Goal: Information Seeking & Learning: Check status

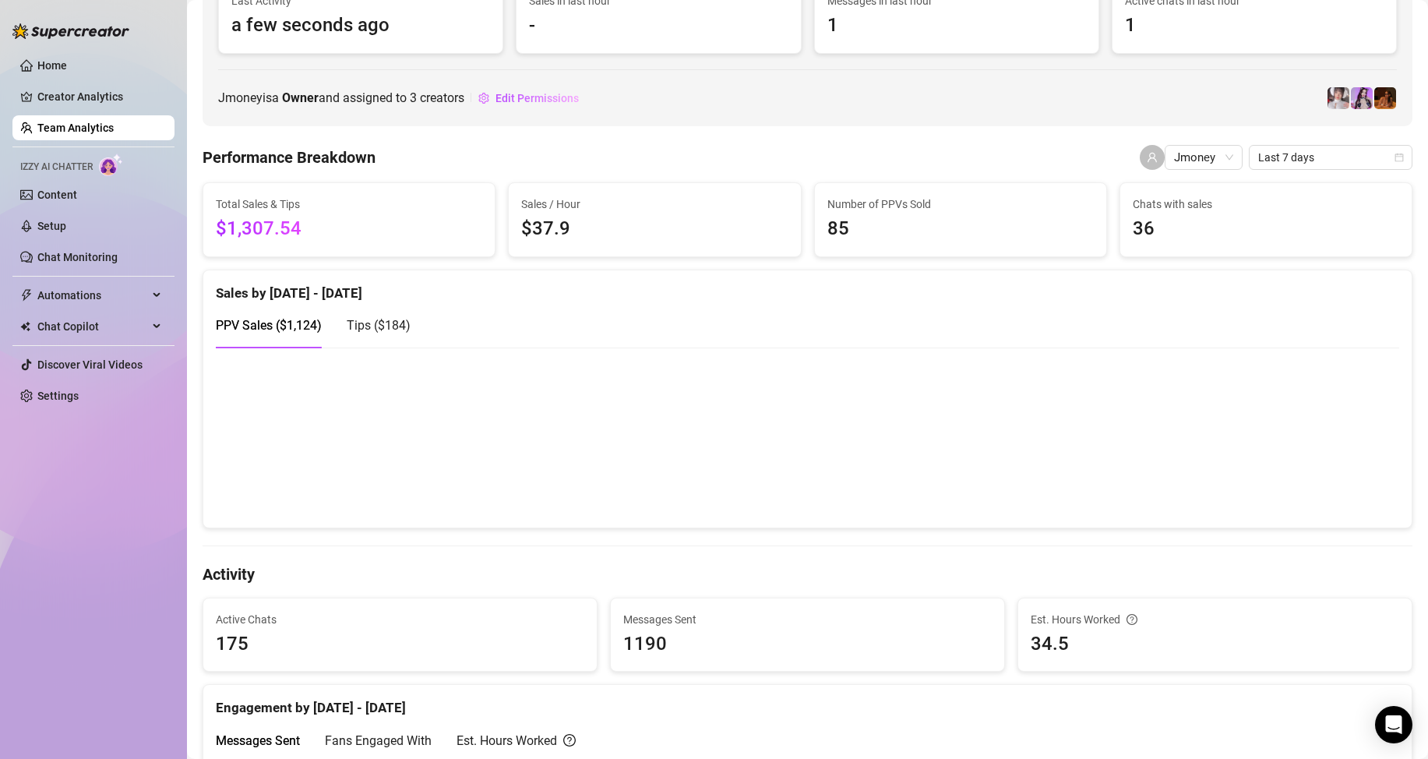
scroll to position [156, 0]
click at [102, 126] on link "Team Analytics" at bounding box center [75, 128] width 76 height 12
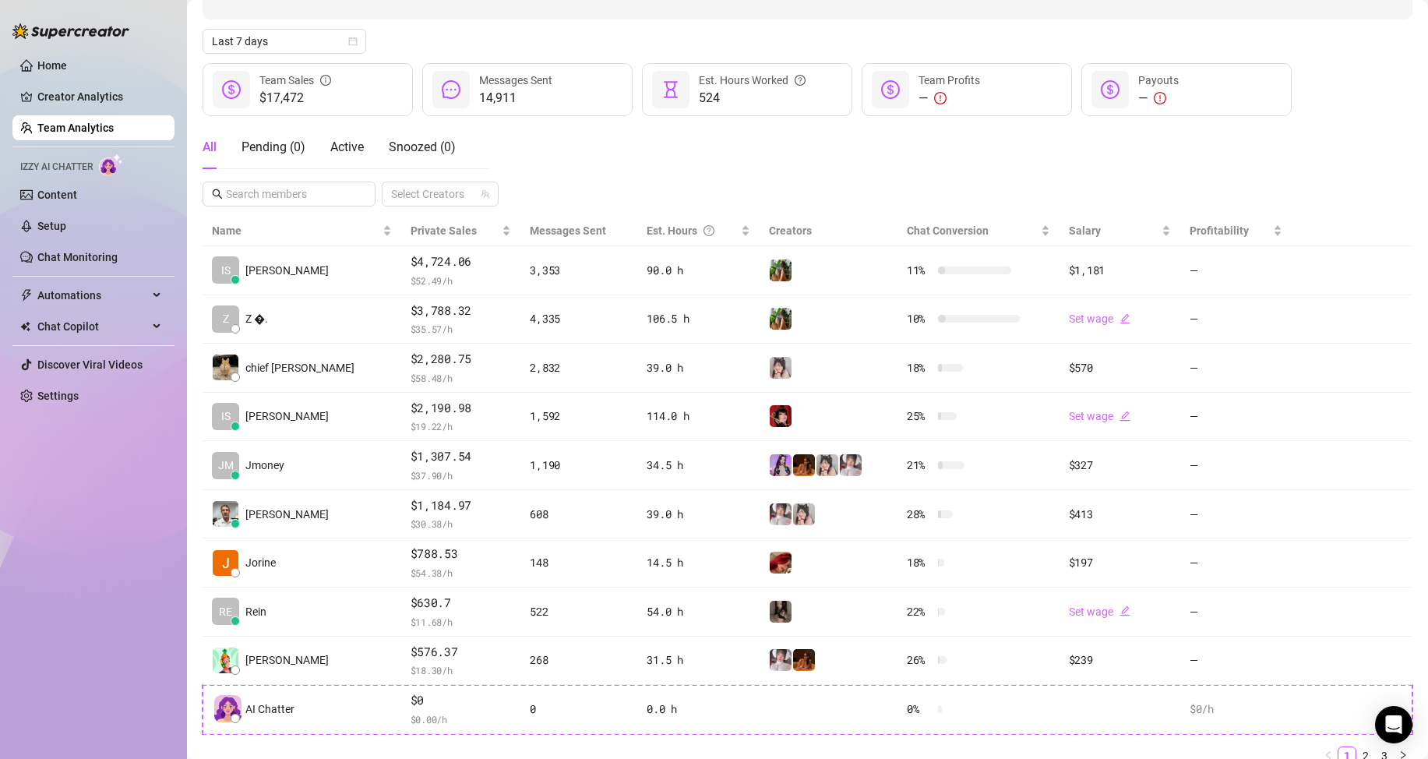
click at [106, 547] on div "Home Creator Analytics Team Analytics Izzy AI Chatter Content Setup Chat Monito…" at bounding box center [93, 372] width 162 height 745
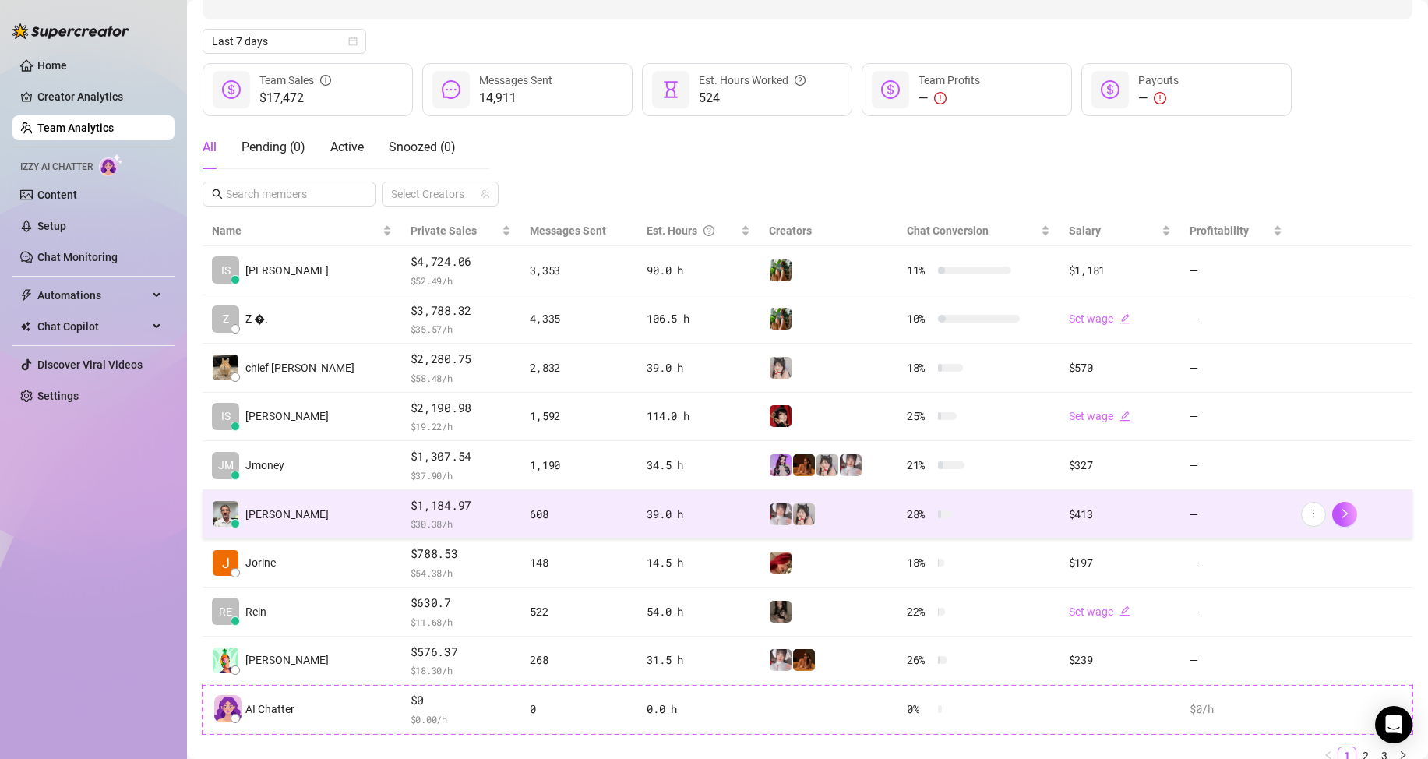
click at [319, 526] on td "[PERSON_NAME]" at bounding box center [302, 514] width 199 height 49
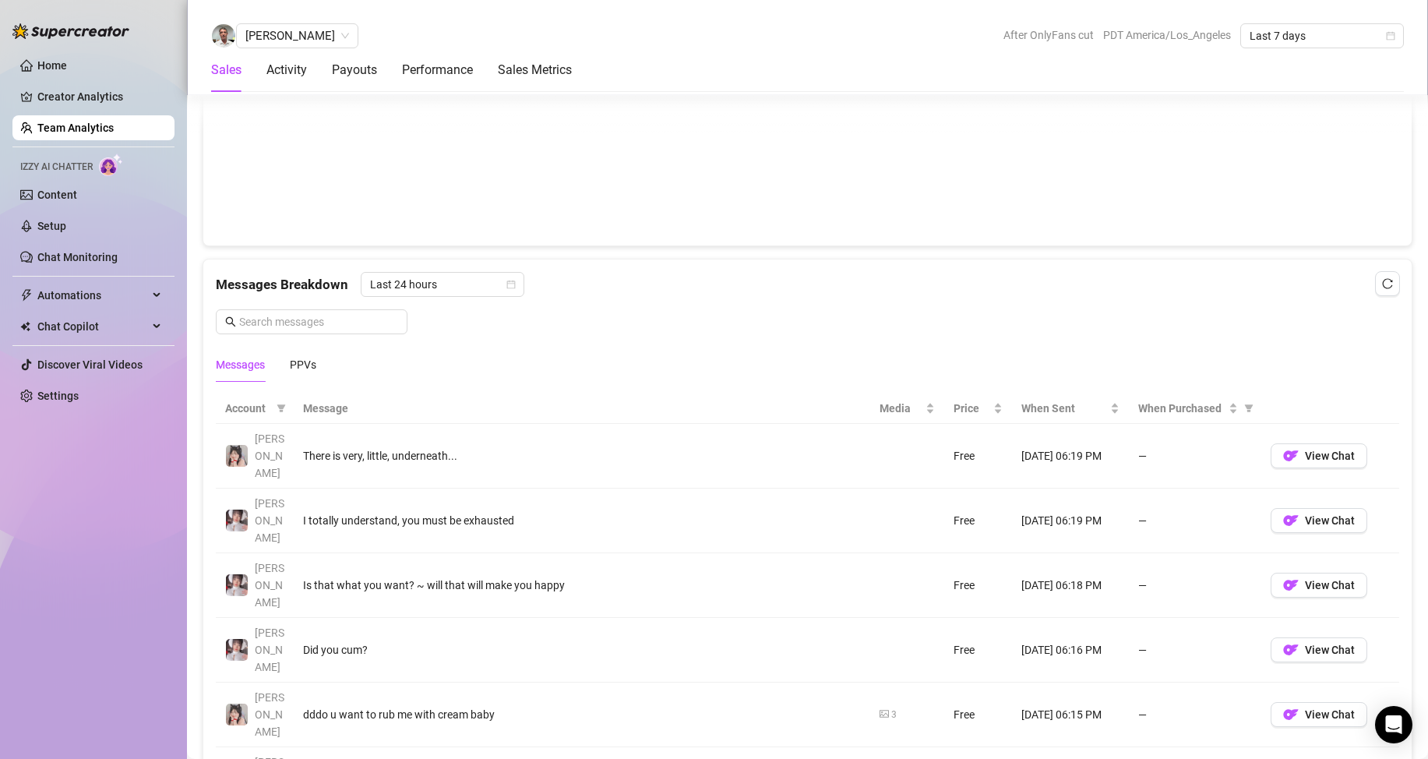
scroll to position [857, 0]
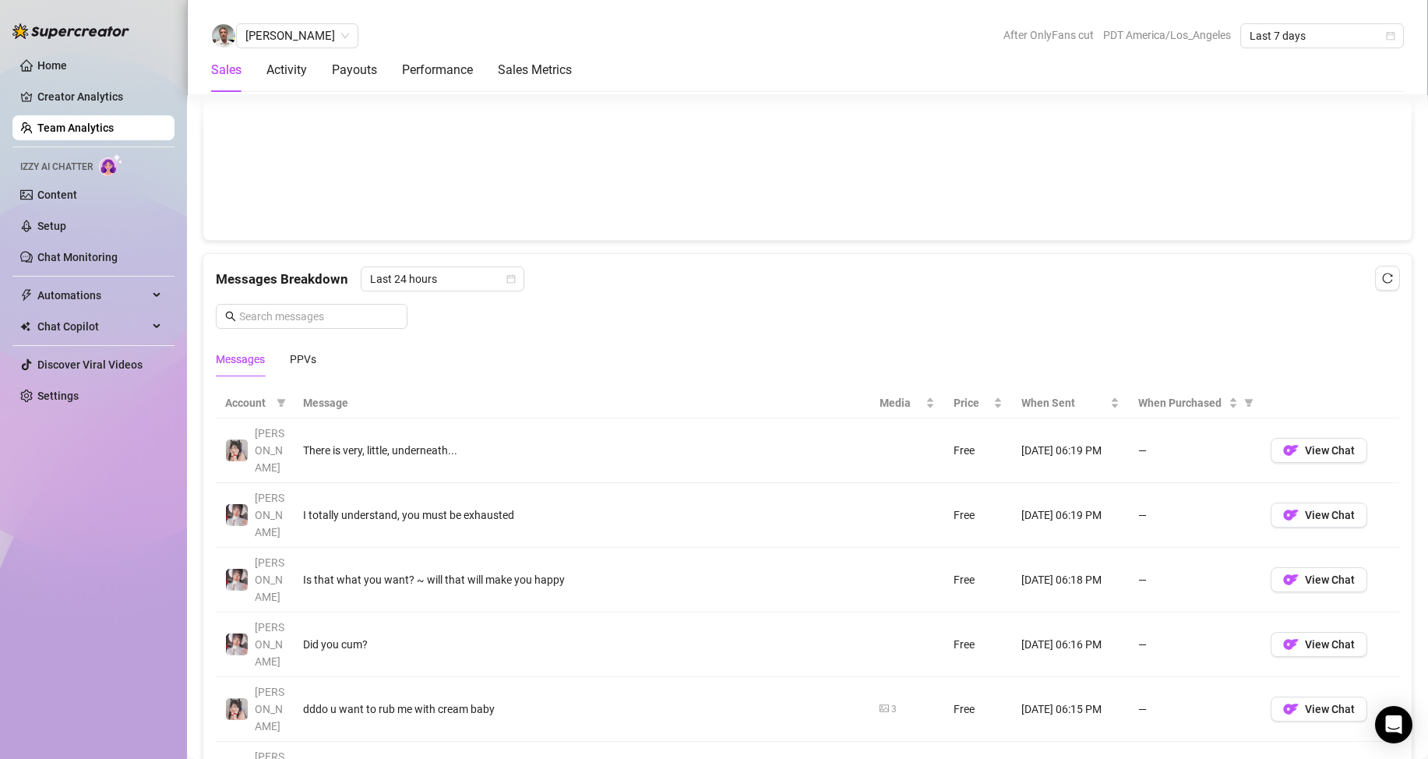
click at [114, 123] on link "Team Analytics" at bounding box center [75, 128] width 76 height 12
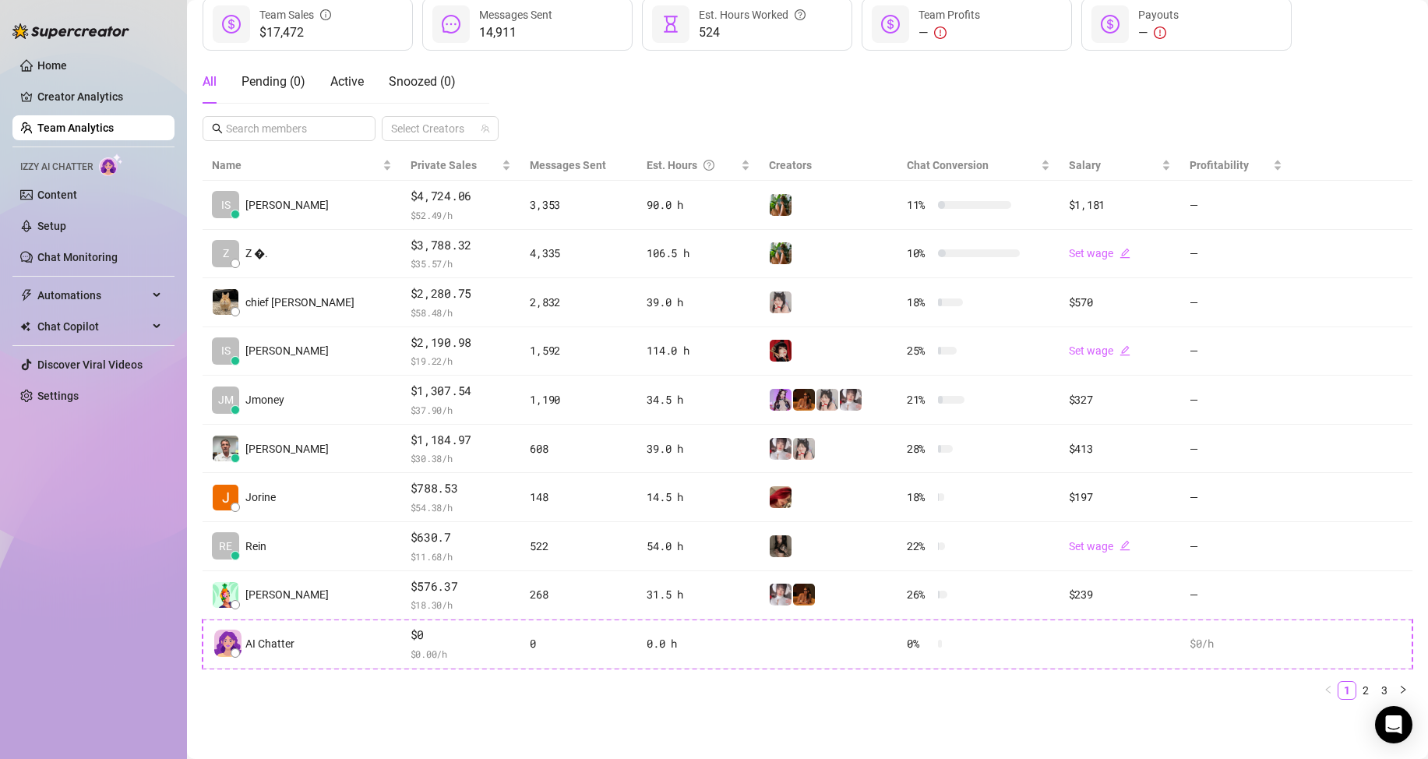
scroll to position [221, 0]
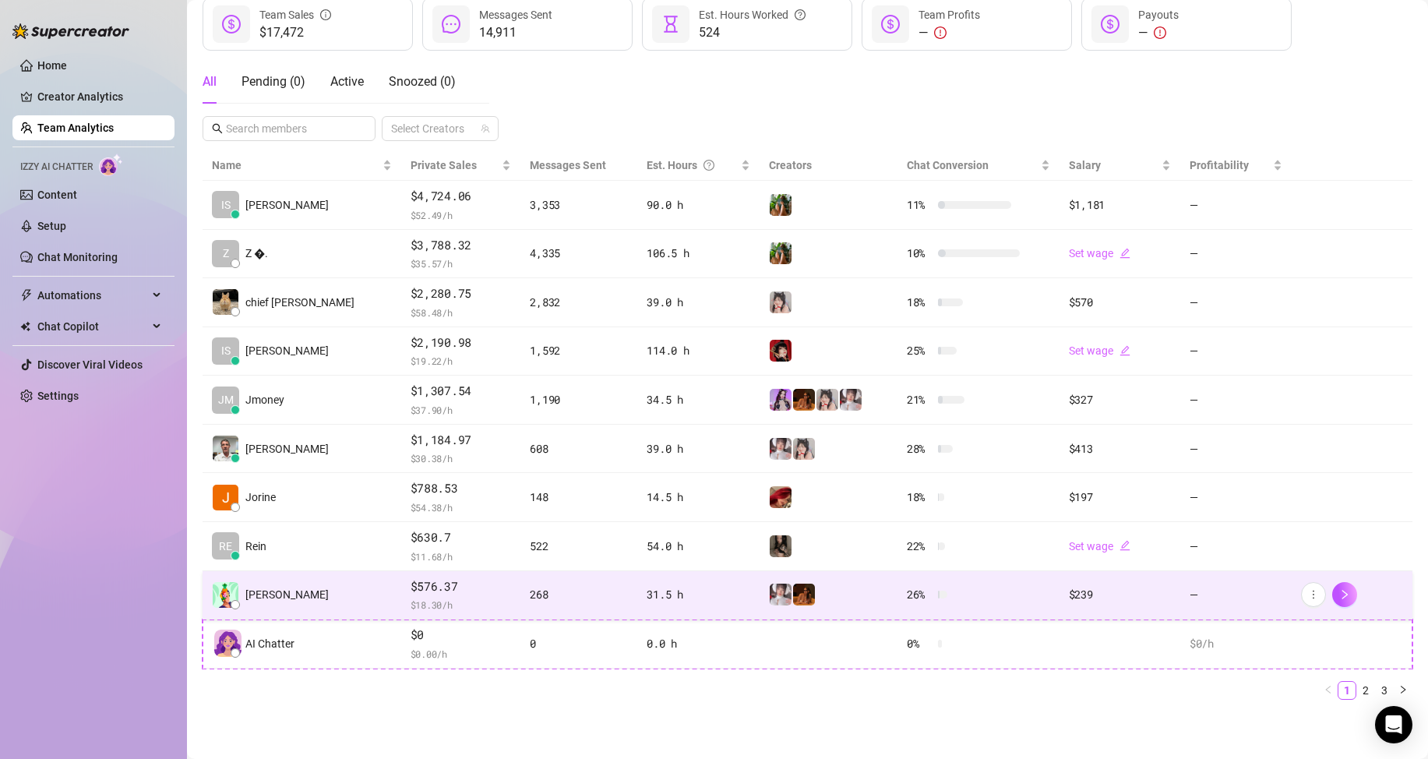
drag, startPoint x: 1052, startPoint y: 707, endPoint x: 1094, endPoint y: 587, distance: 127.1
click at [1052, 701] on div "Name Private Sales Messages Sent Est. Hours Creators Chat Conversion Salary Pro…" at bounding box center [808, 431] width 1210 height 562
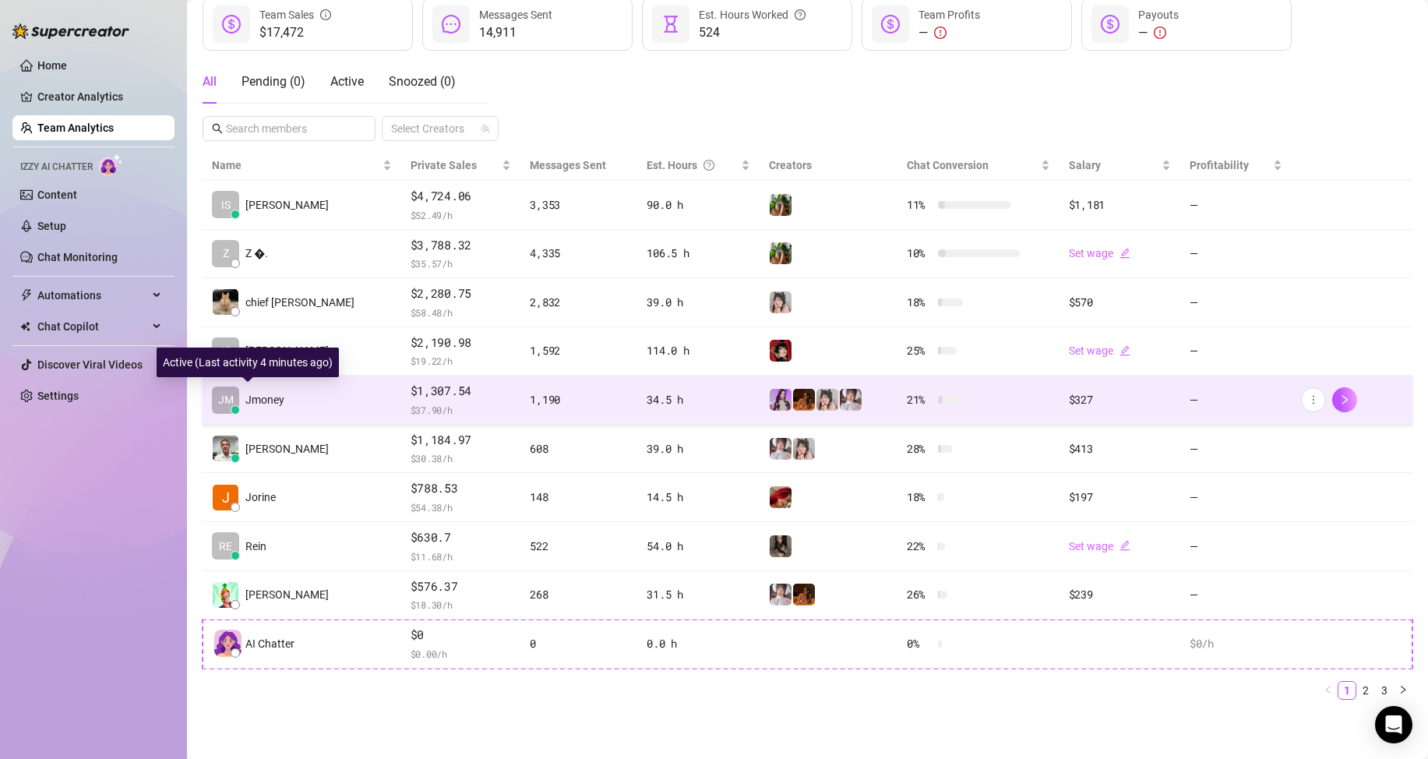
click at [280, 410] on div "JM Jmoney" at bounding box center [248, 399] width 72 height 27
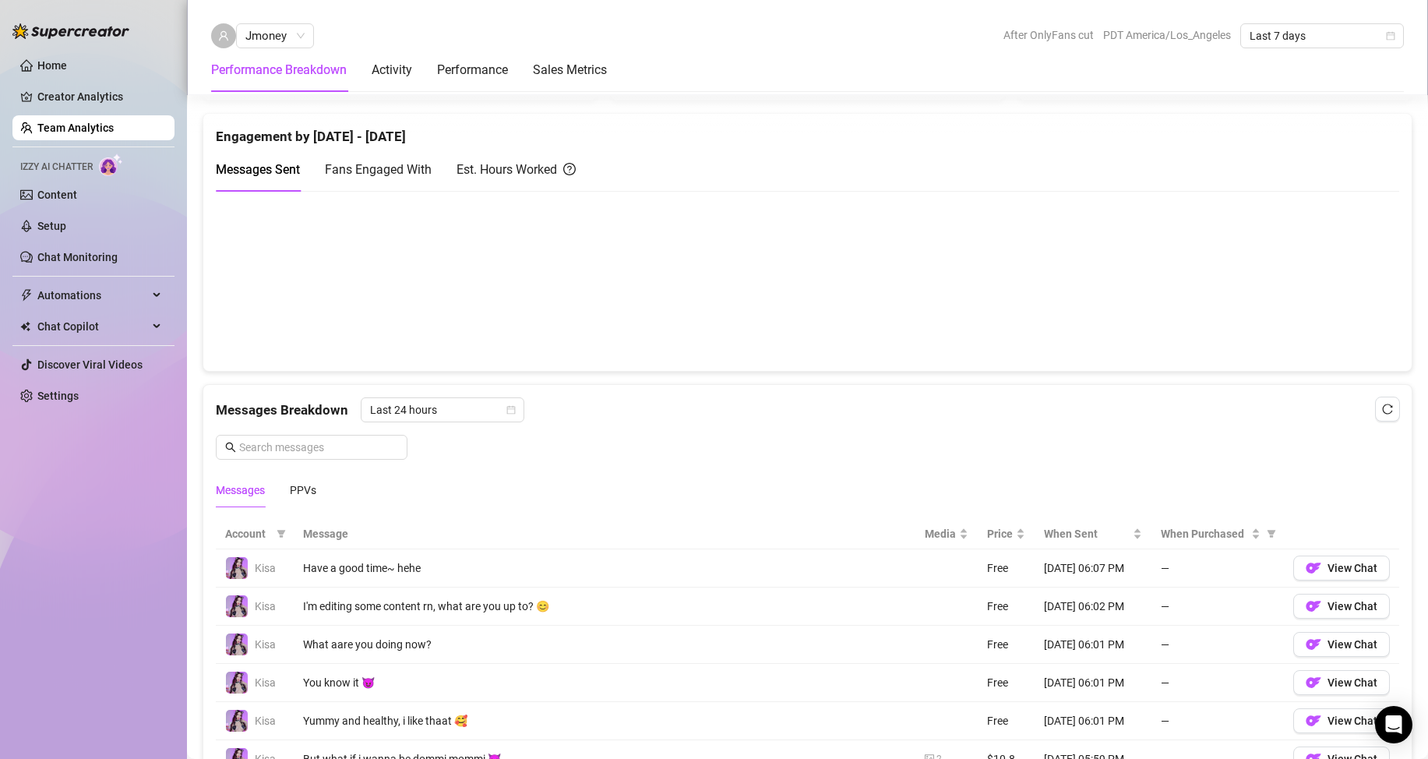
scroll to position [779, 0]
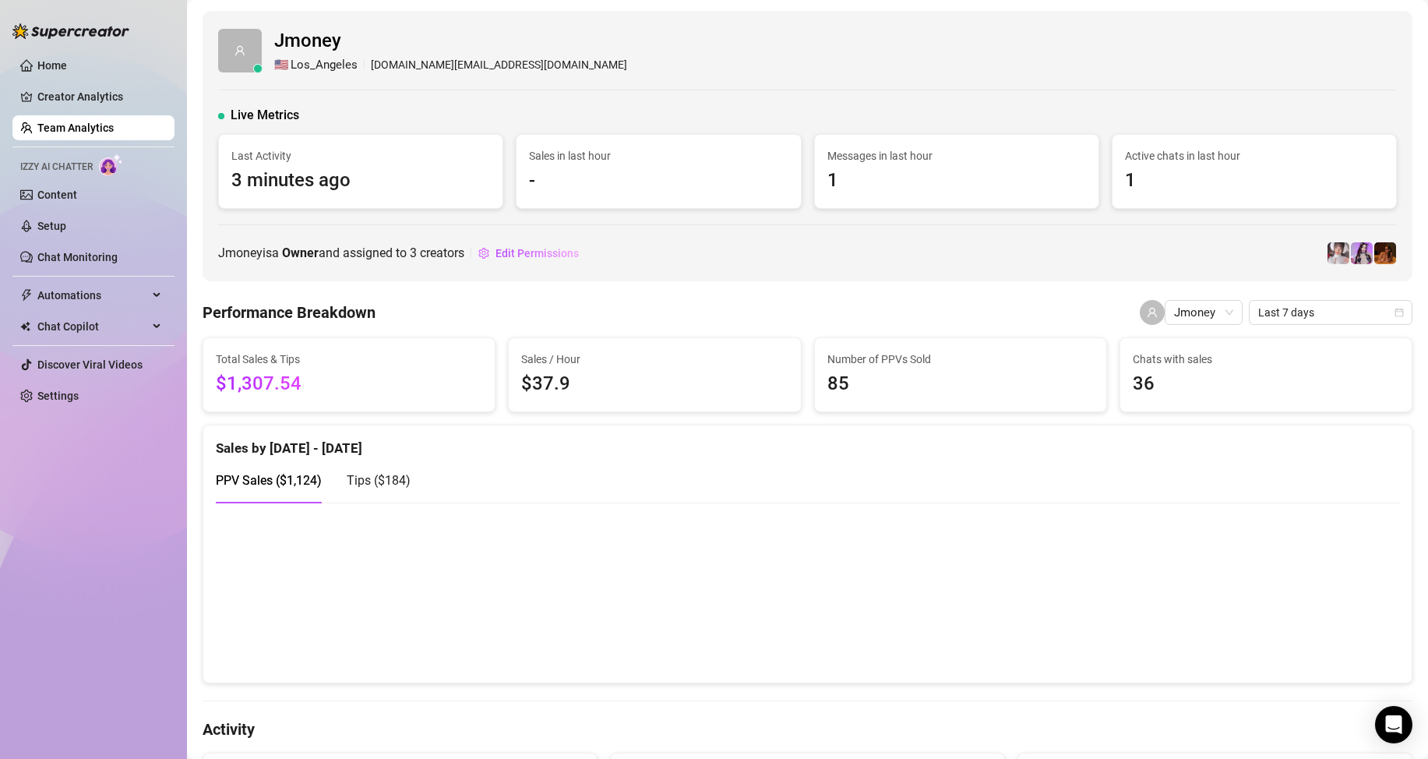
click at [82, 122] on link "Team Analytics" at bounding box center [75, 128] width 76 height 12
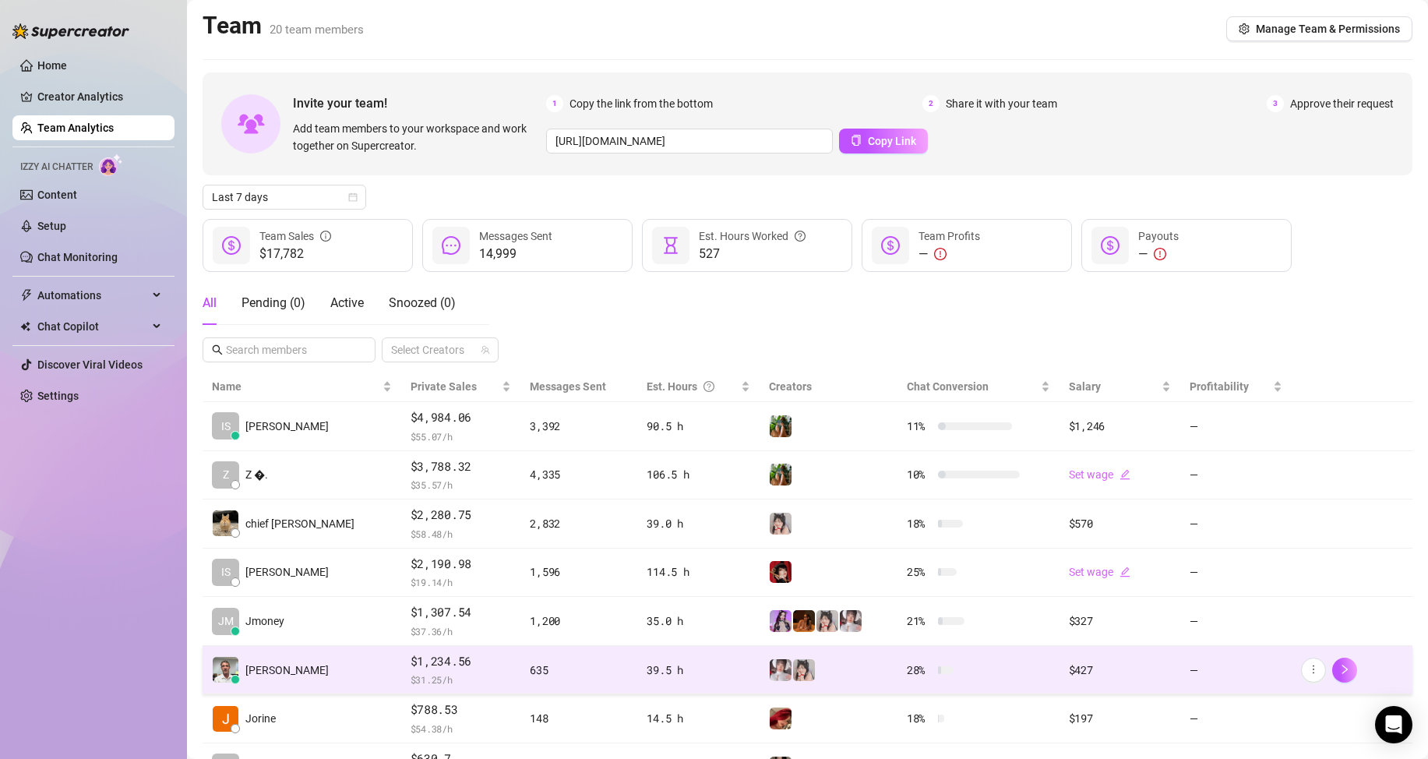
click at [301, 682] on td "[PERSON_NAME]" at bounding box center [302, 670] width 199 height 49
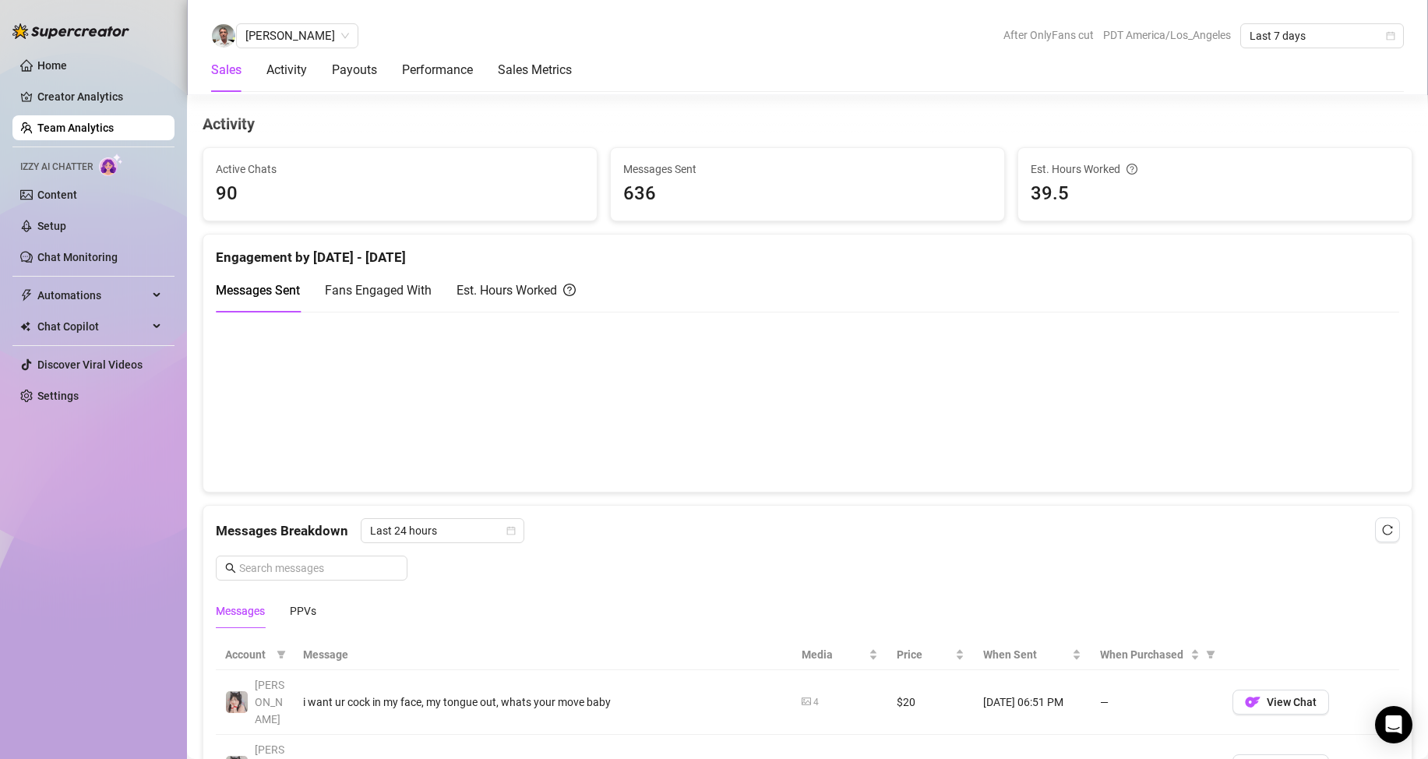
scroll to position [623, 0]
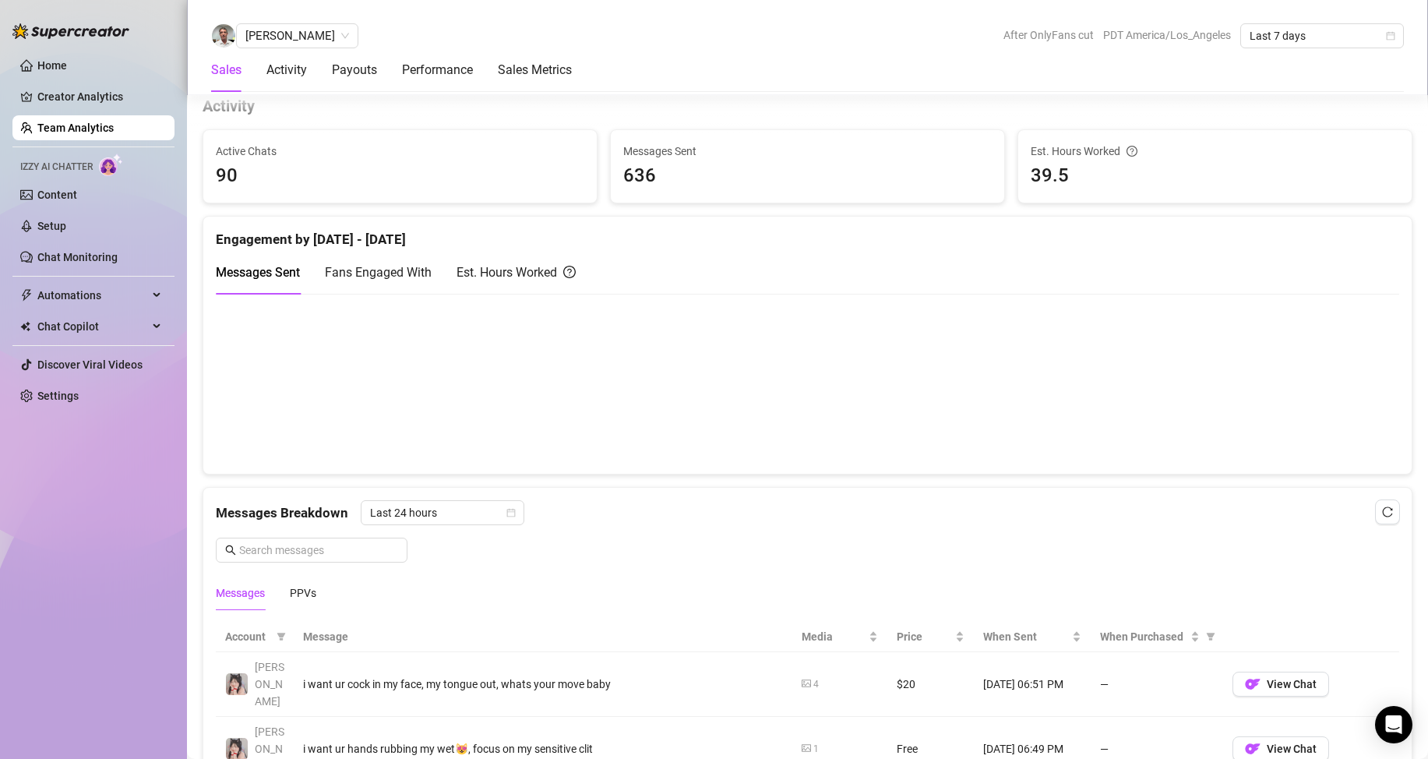
click at [114, 134] on link "Team Analytics" at bounding box center [75, 128] width 76 height 12
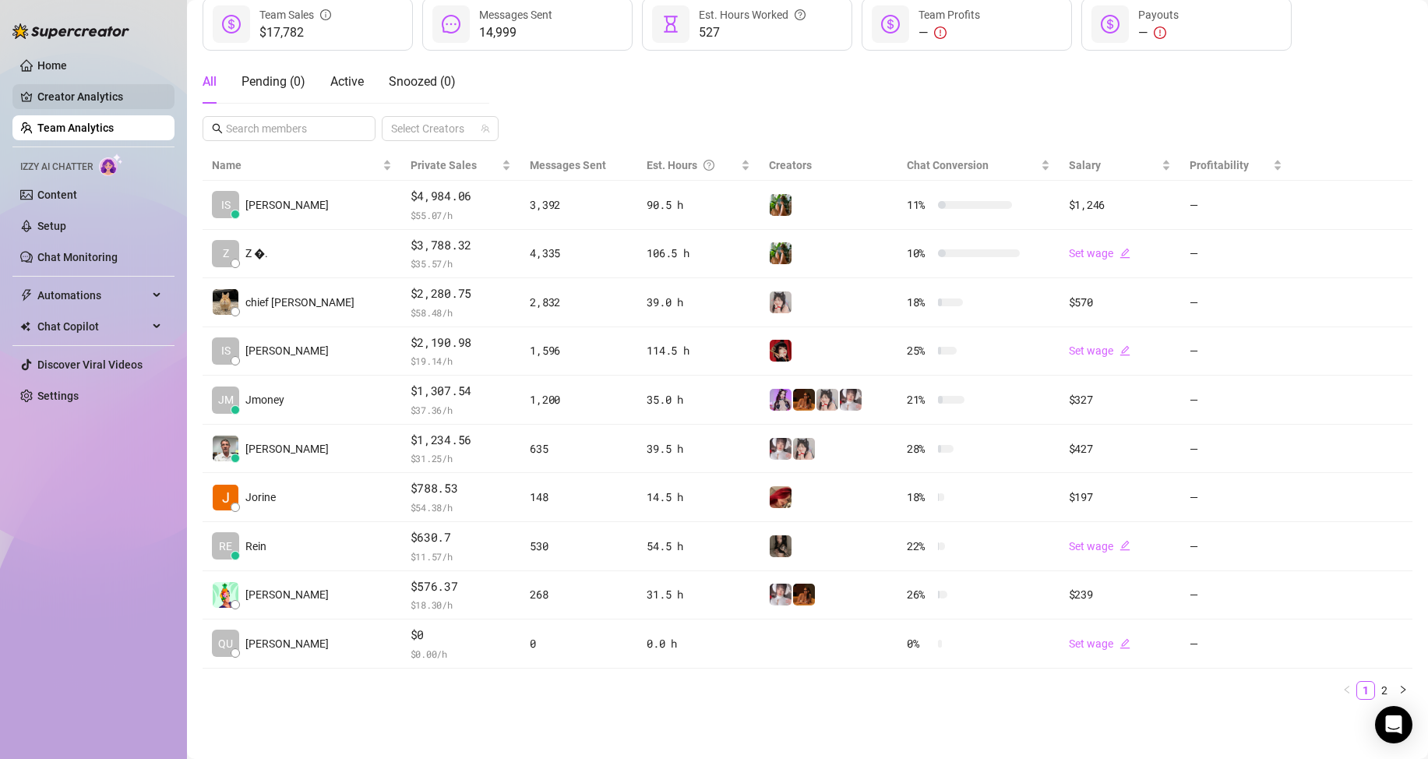
scroll to position [221, 0]
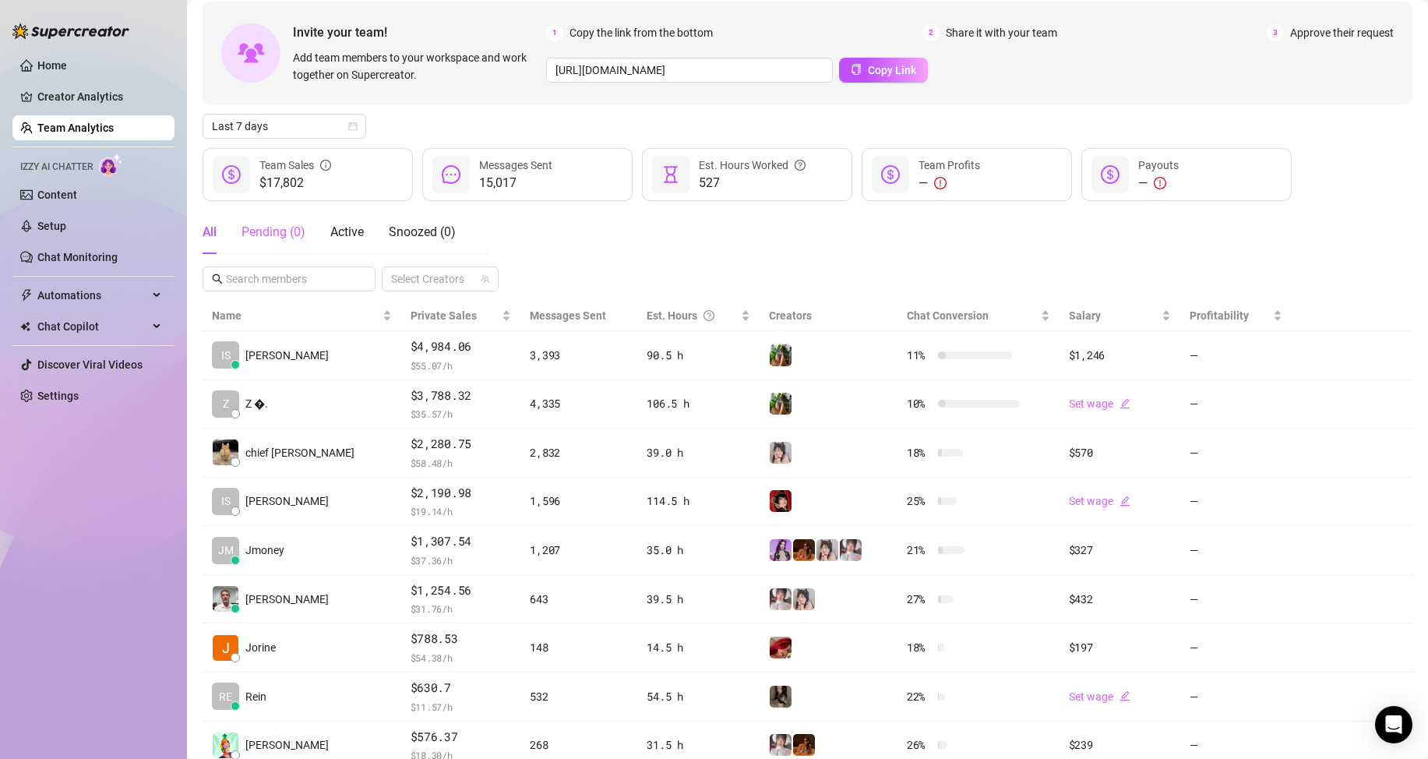
scroll to position [78, 0]
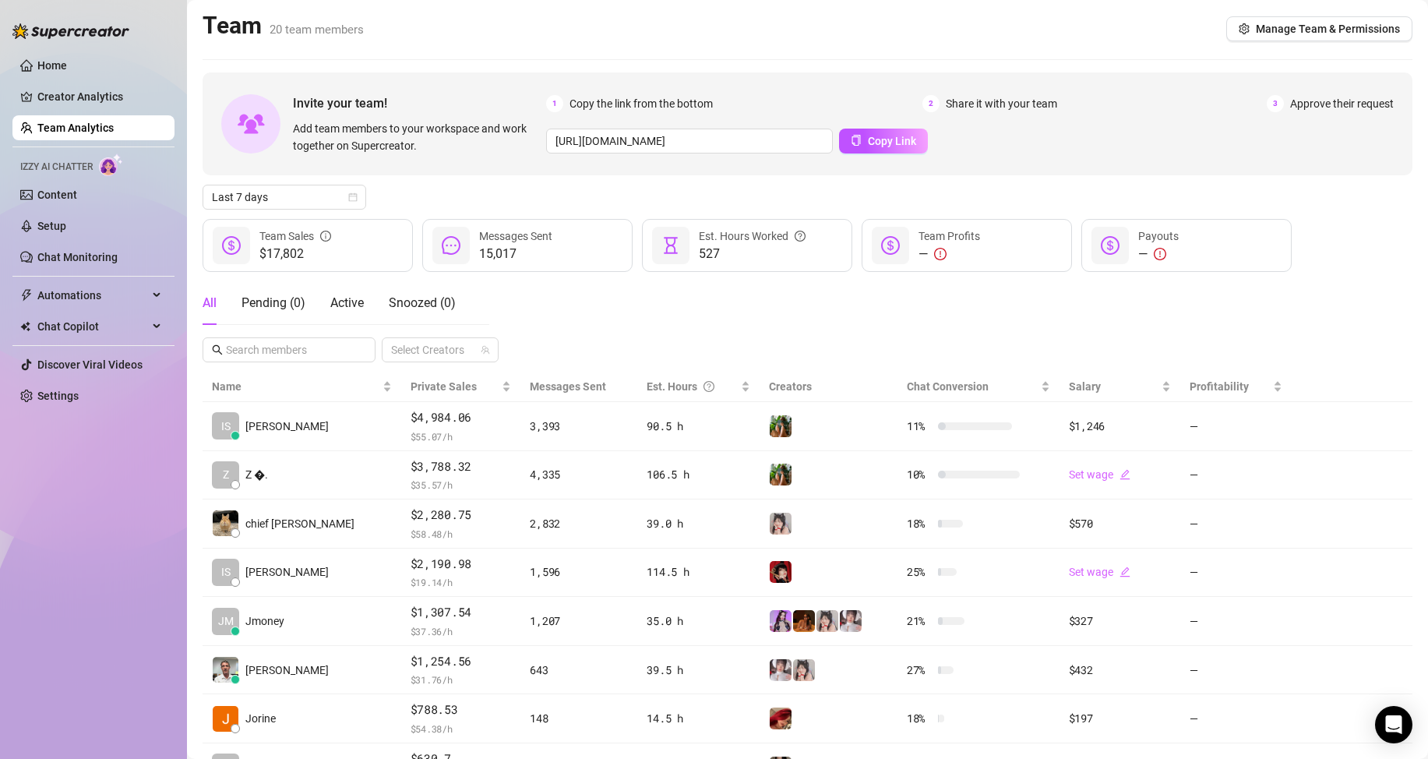
click at [653, 333] on div "All Pending ( 0 ) Active Snoozed ( 0 ) Select Creators" at bounding box center [808, 321] width 1210 height 81
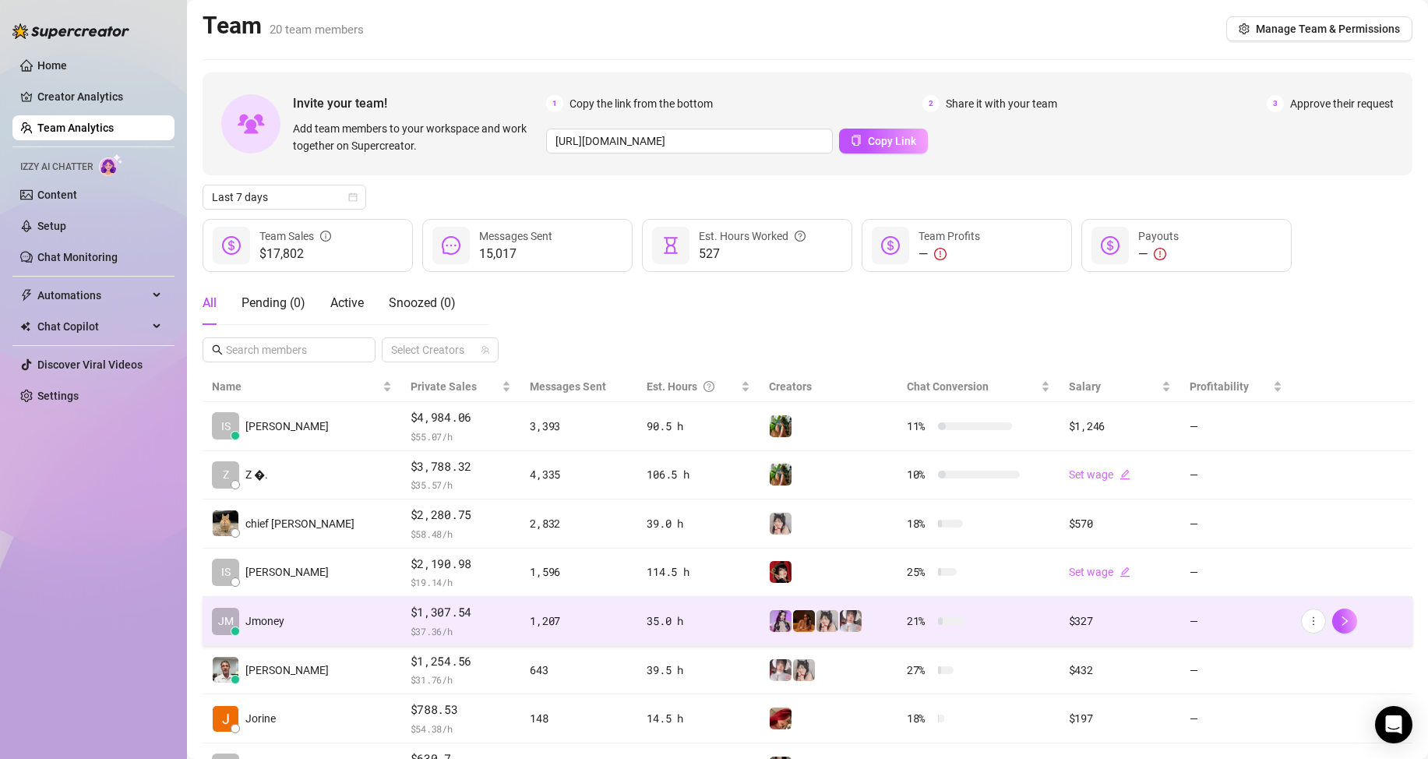
click at [281, 637] on td "[PERSON_NAME]" at bounding box center [302, 621] width 199 height 49
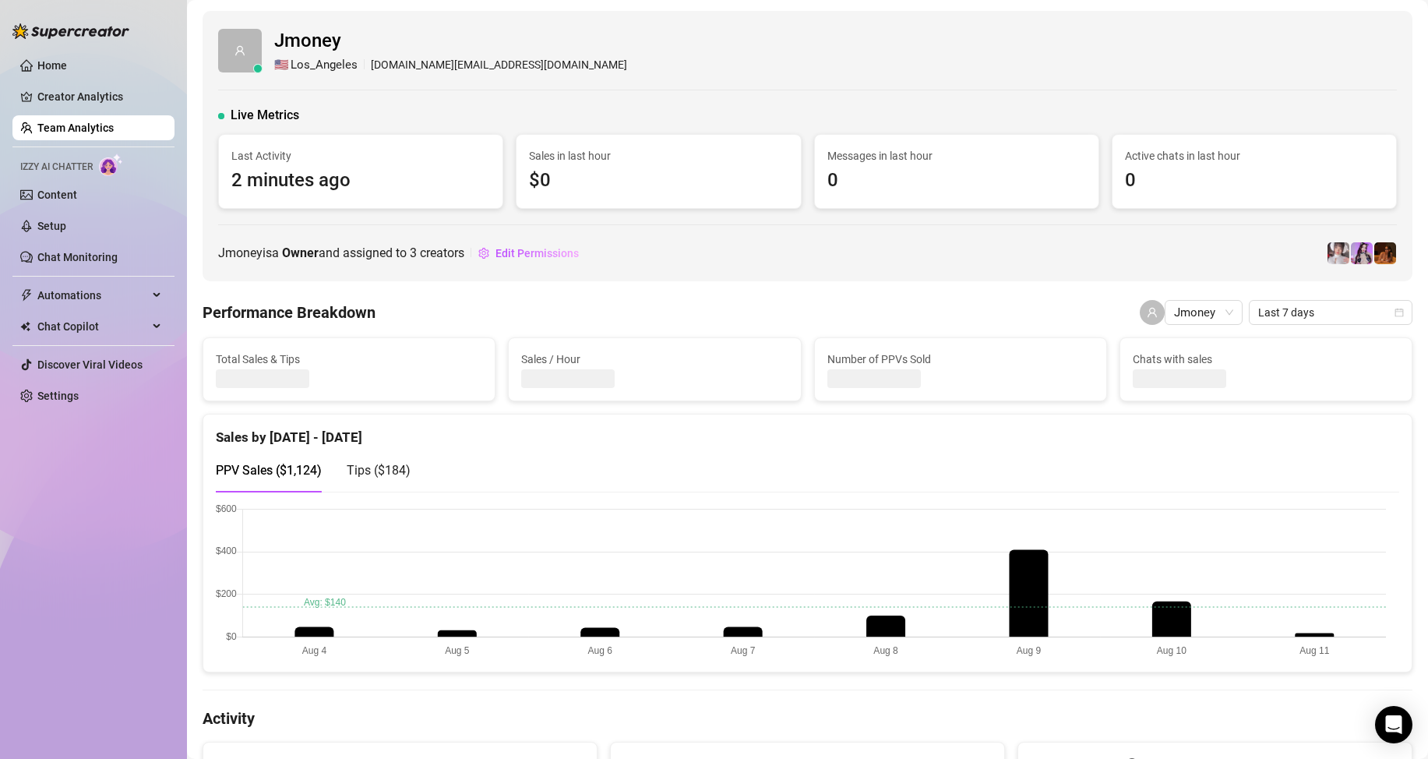
drag, startPoint x: 434, startPoint y: 474, endPoint x: 379, endPoint y: 473, distance: 55.3
click at [403, 476] on div "PPV Sales ( $1,124 ) Tips ( $184 )" at bounding box center [807, 470] width 1183 height 44
click at [378, 472] on span "Tips ( $184 )" at bounding box center [379, 470] width 64 height 15
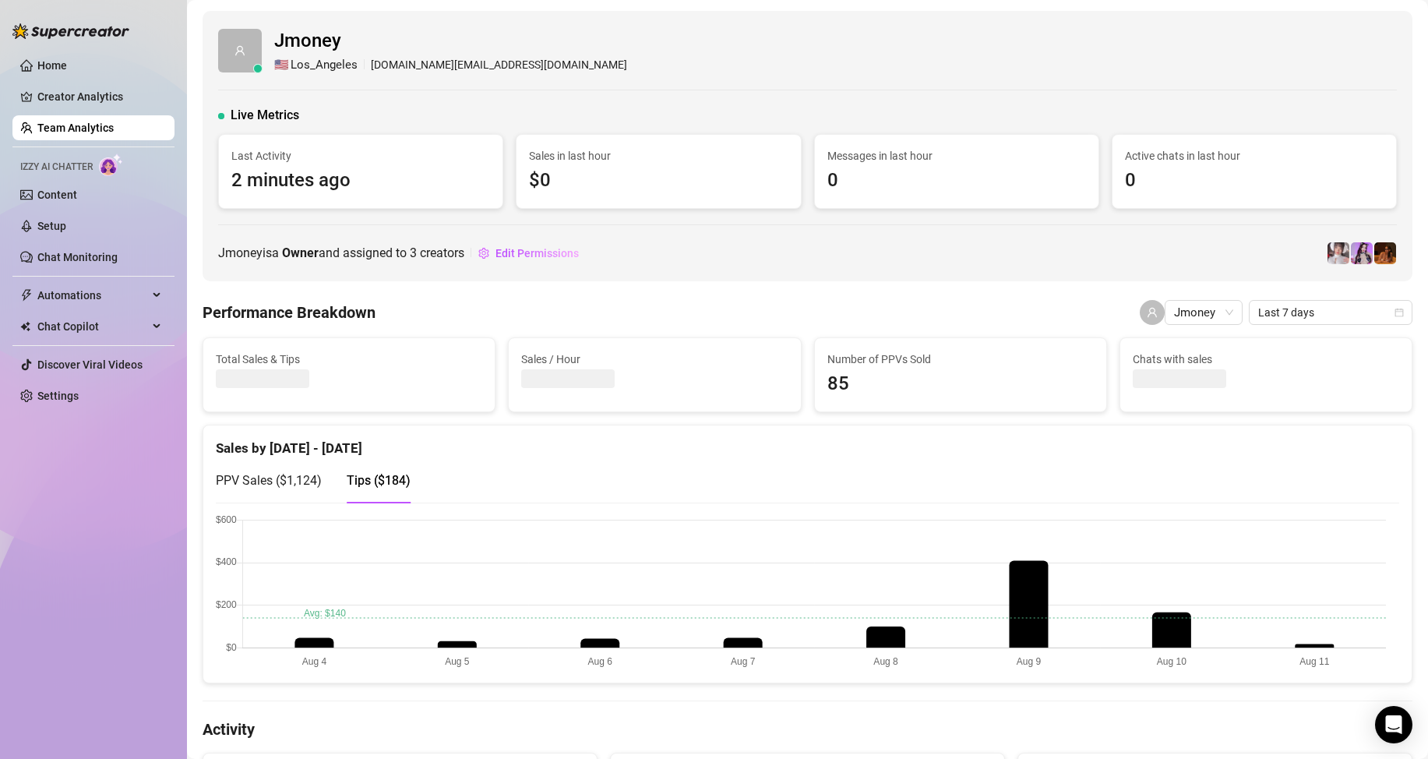
drag, startPoint x: 264, startPoint y: 481, endPoint x: 502, endPoint y: 507, distance: 239.8
click at [264, 480] on span "PPV Sales ( $1,124 )" at bounding box center [269, 480] width 106 height 15
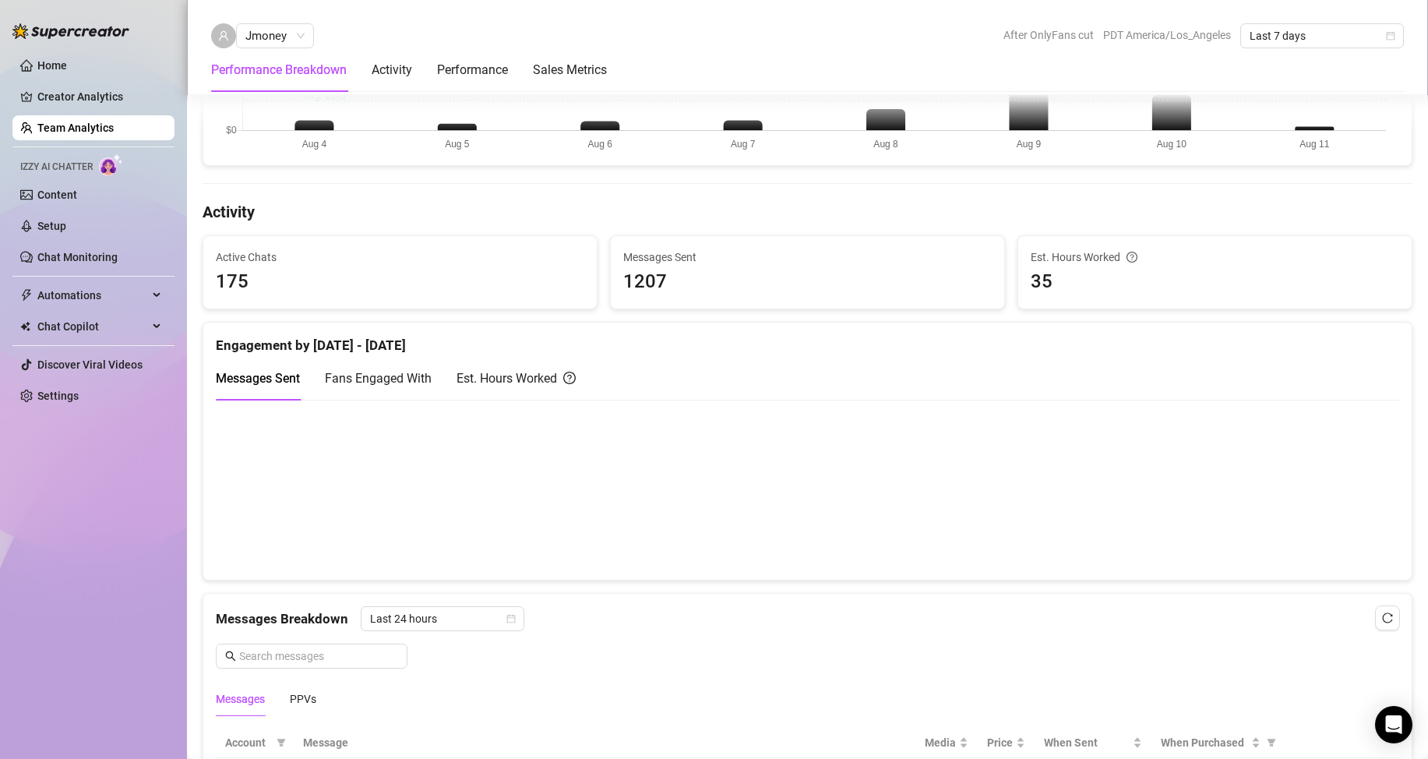
scroll to position [545, 0]
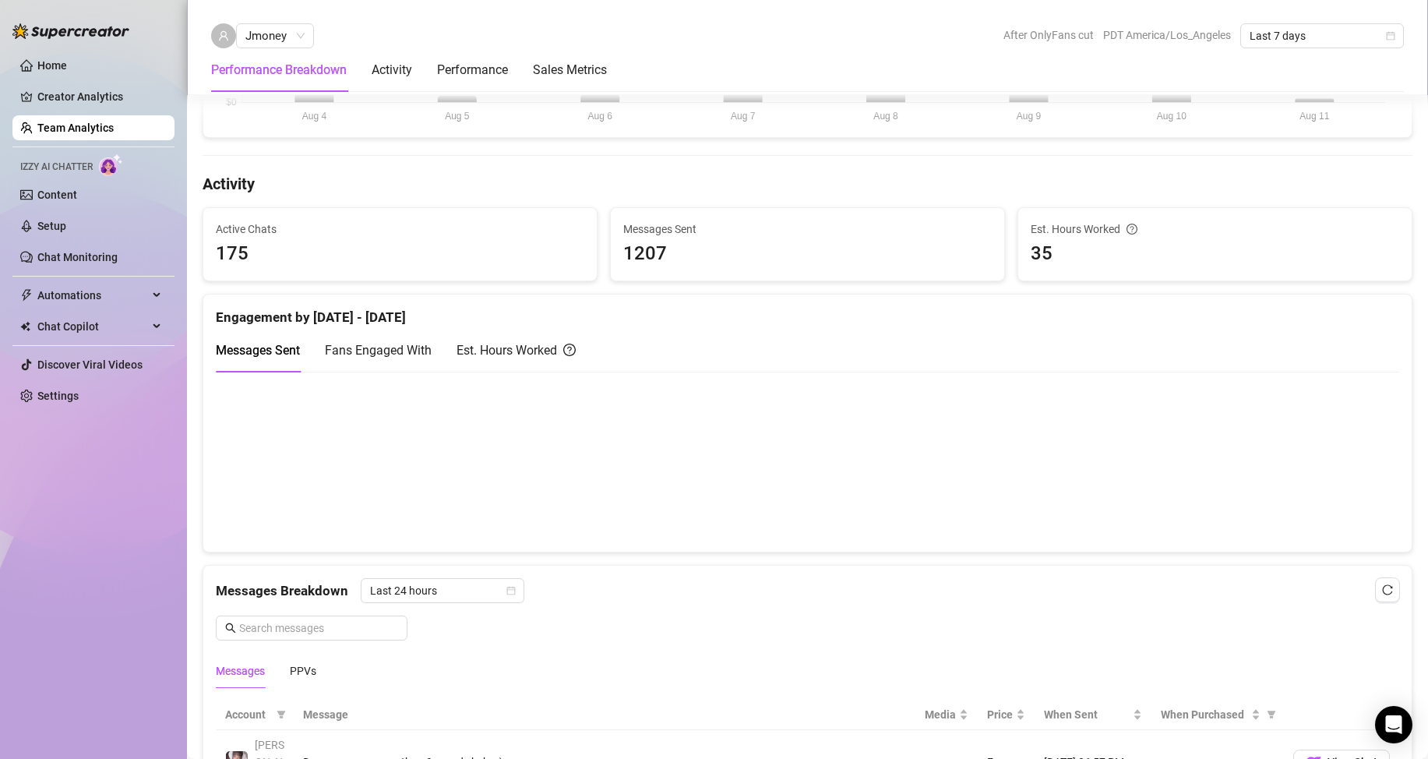
click at [488, 354] on div "Est. Hours Worked" at bounding box center [516, 349] width 119 height 19
drag, startPoint x: 288, startPoint y: 353, endPoint x: 523, endPoint y: 375, distance: 235.6
click at [290, 353] on span "Messages Sent" at bounding box center [258, 350] width 84 height 15
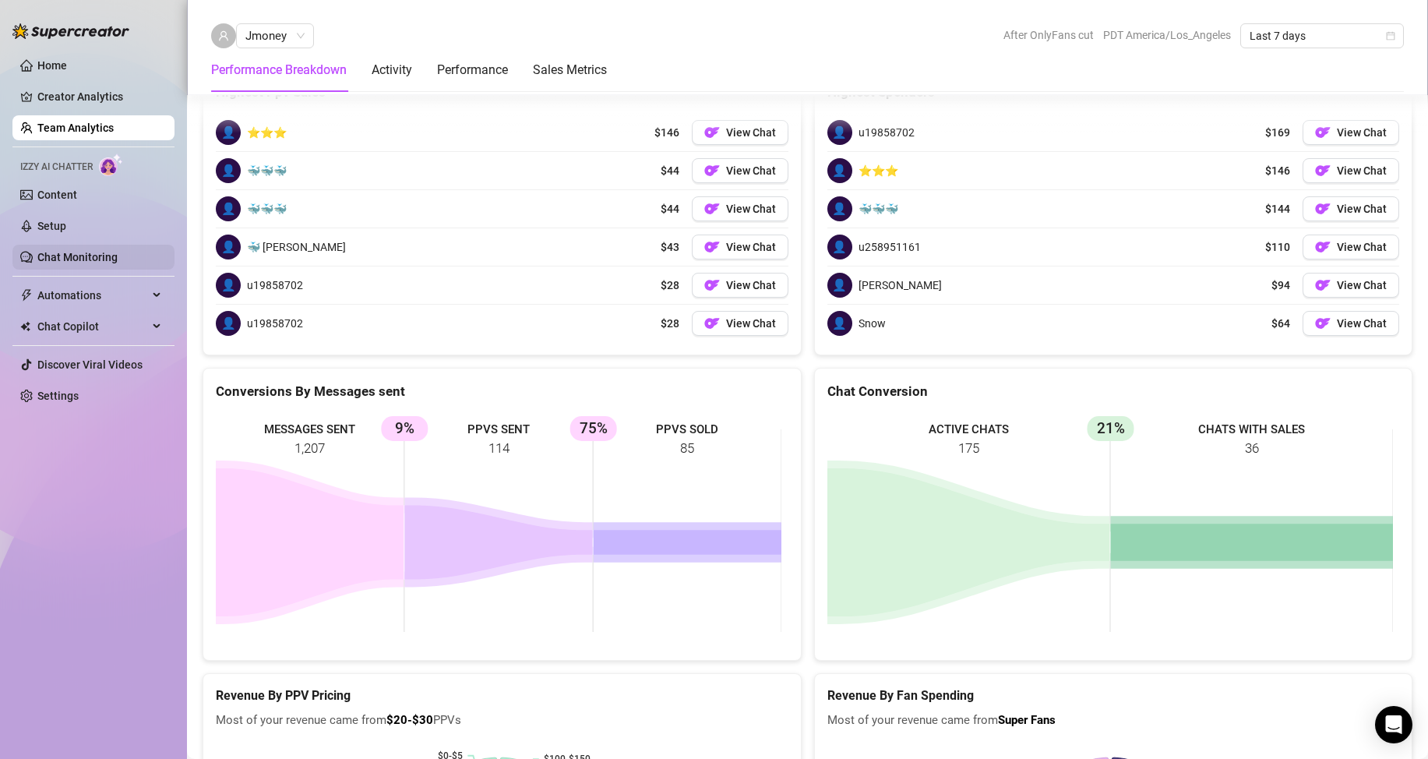
scroll to position [2259, 0]
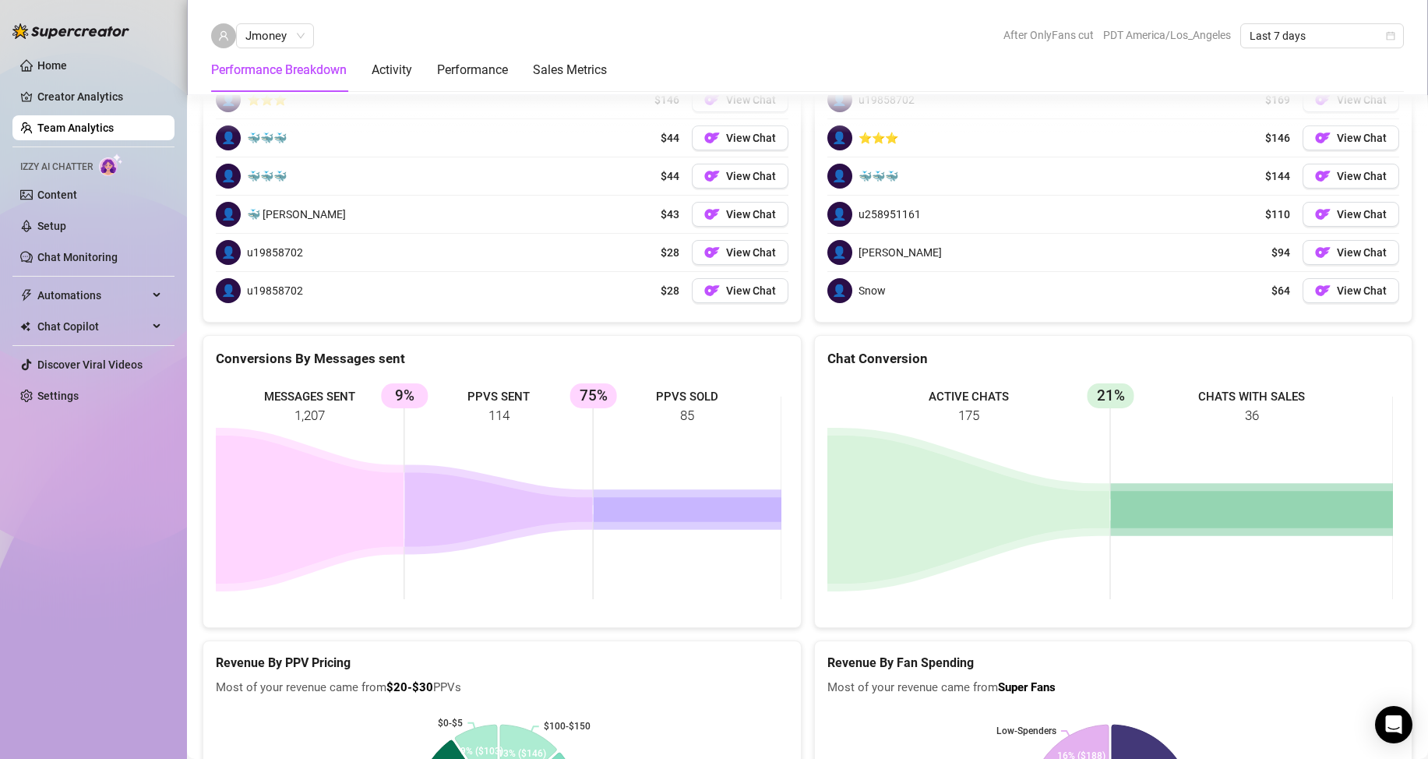
click at [86, 130] on link "Team Analytics" at bounding box center [75, 128] width 76 height 12
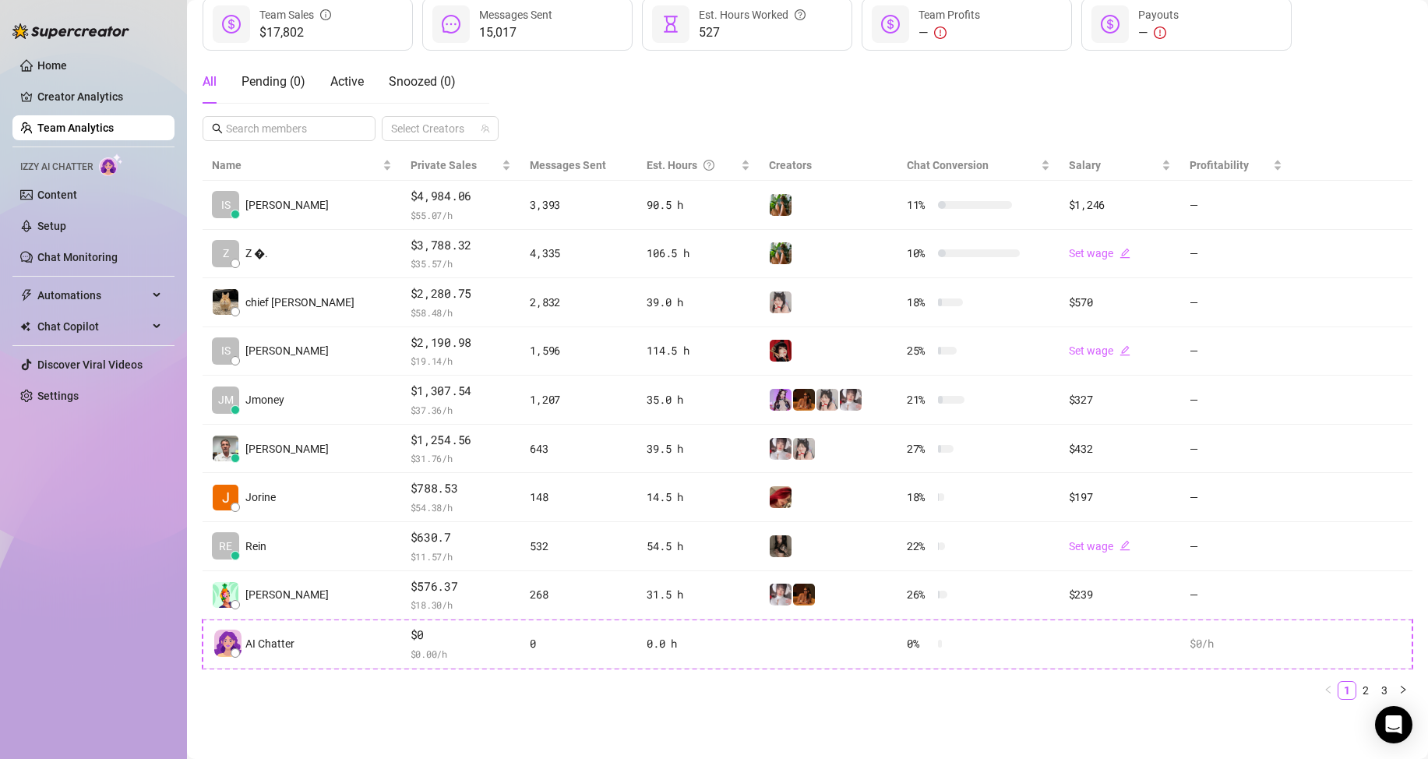
scroll to position [221, 0]
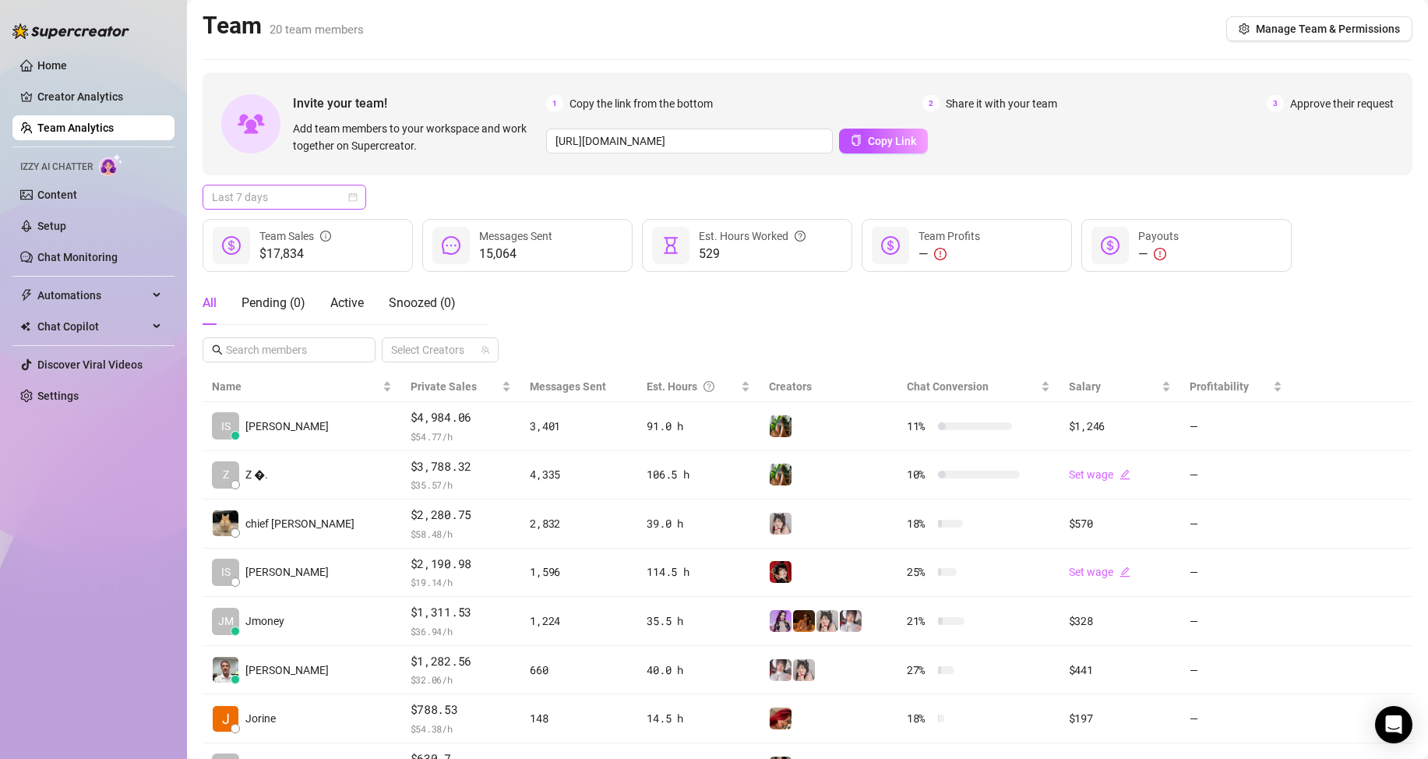
click at [326, 196] on span "Last 7 days" at bounding box center [284, 196] width 145 height 23
click at [319, 319] on div "Custom date" at bounding box center [284, 328] width 157 height 25
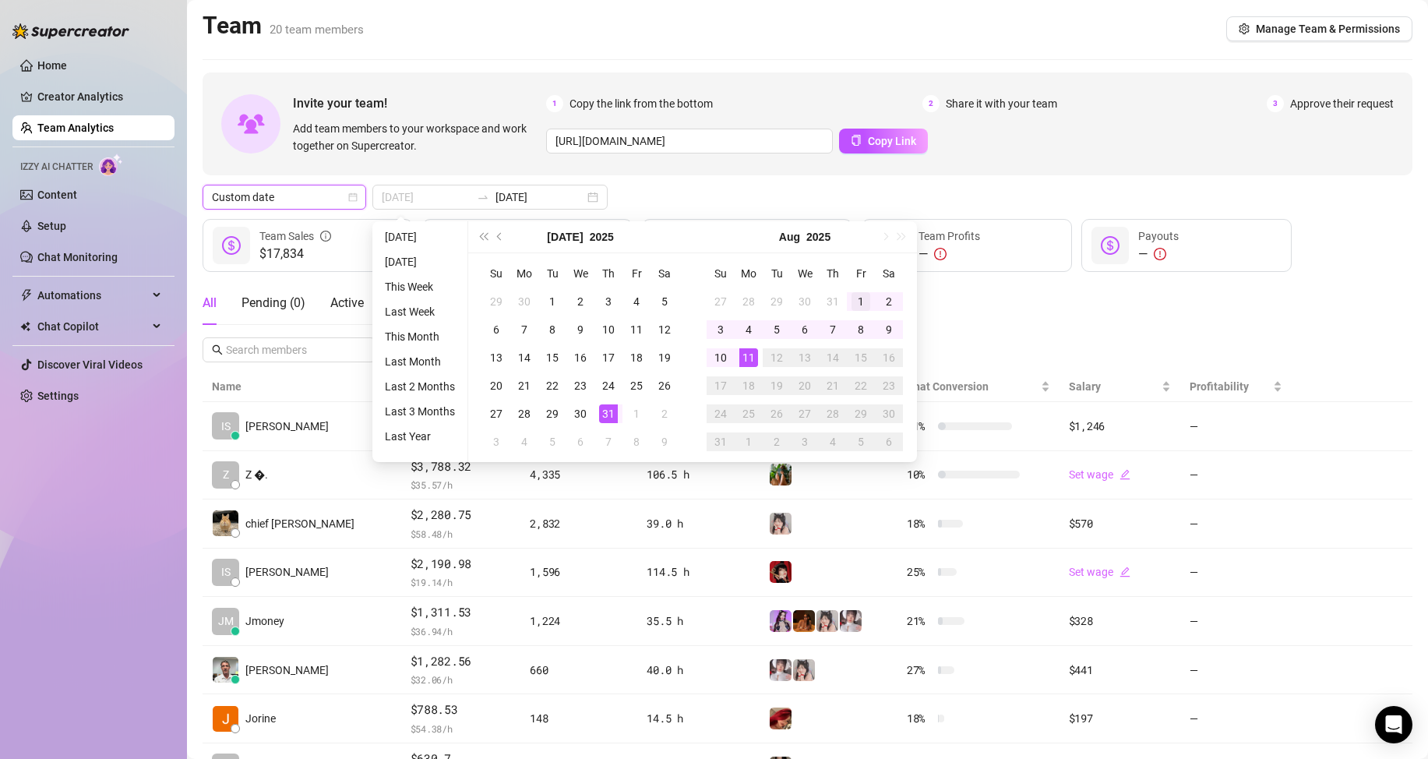
type input "[DATE]"
click at [855, 294] on div "1" at bounding box center [860, 301] width 19 height 19
type input "[DATE]"
click at [754, 362] on div "11" at bounding box center [748, 357] width 19 height 19
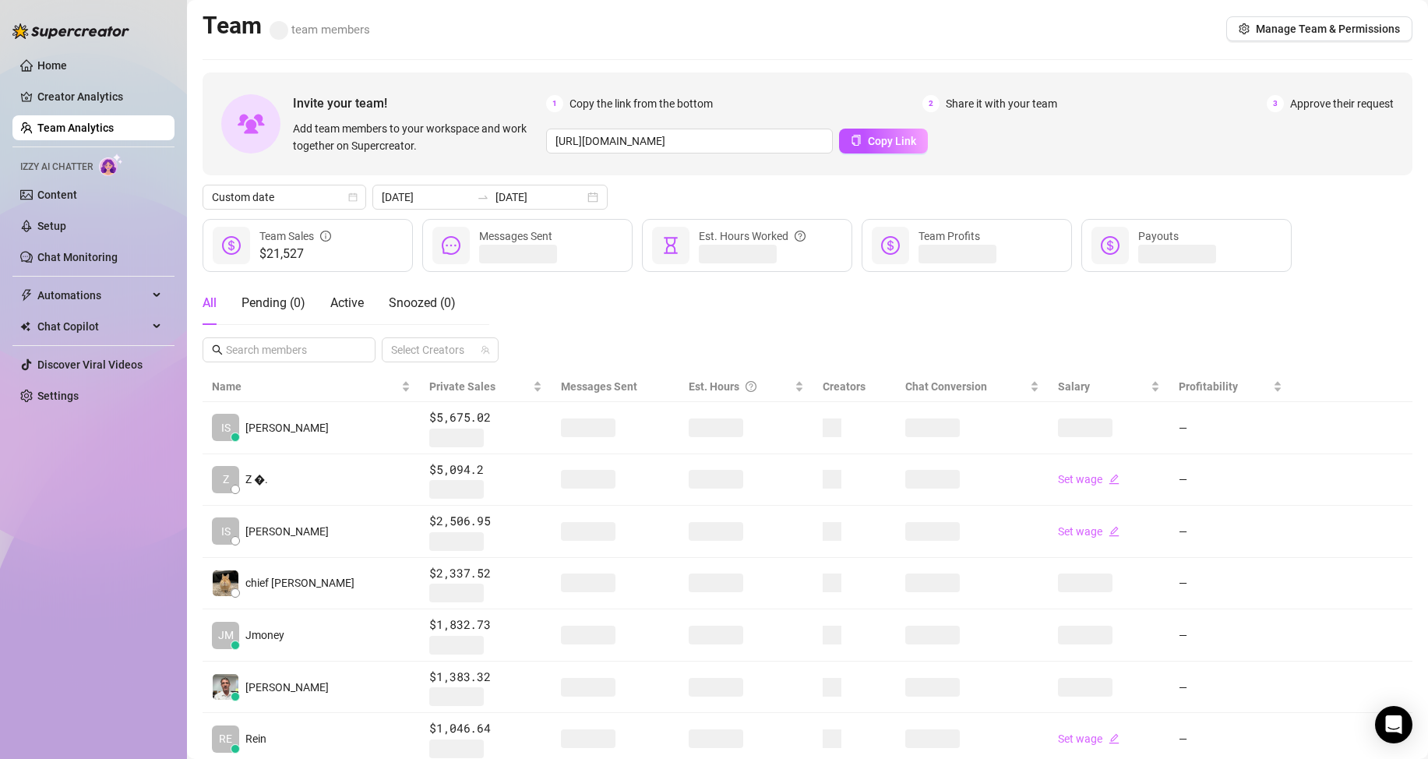
click at [991, 317] on div "All Pending ( 0 ) Active Snoozed ( 0 ) Select Creators" at bounding box center [808, 321] width 1210 height 81
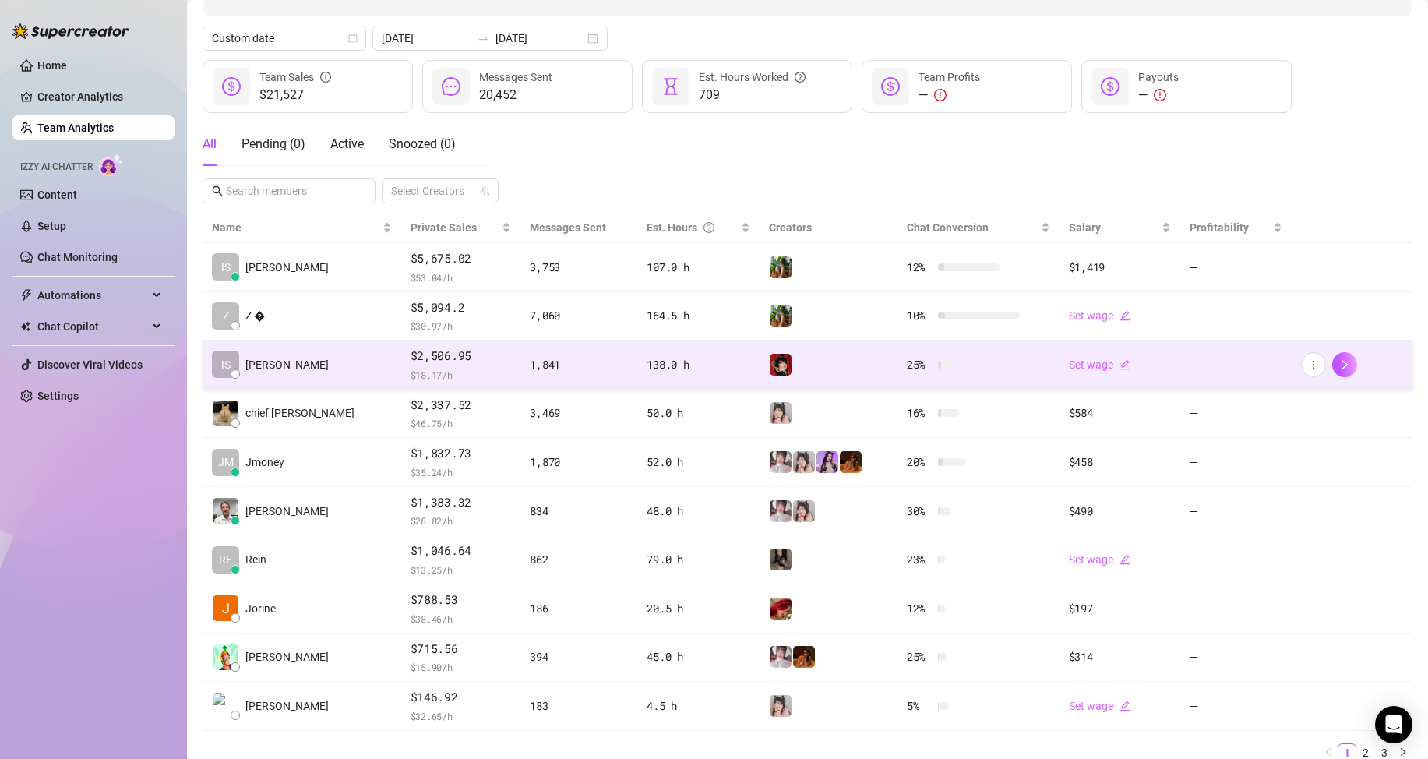
scroll to position [221, 0]
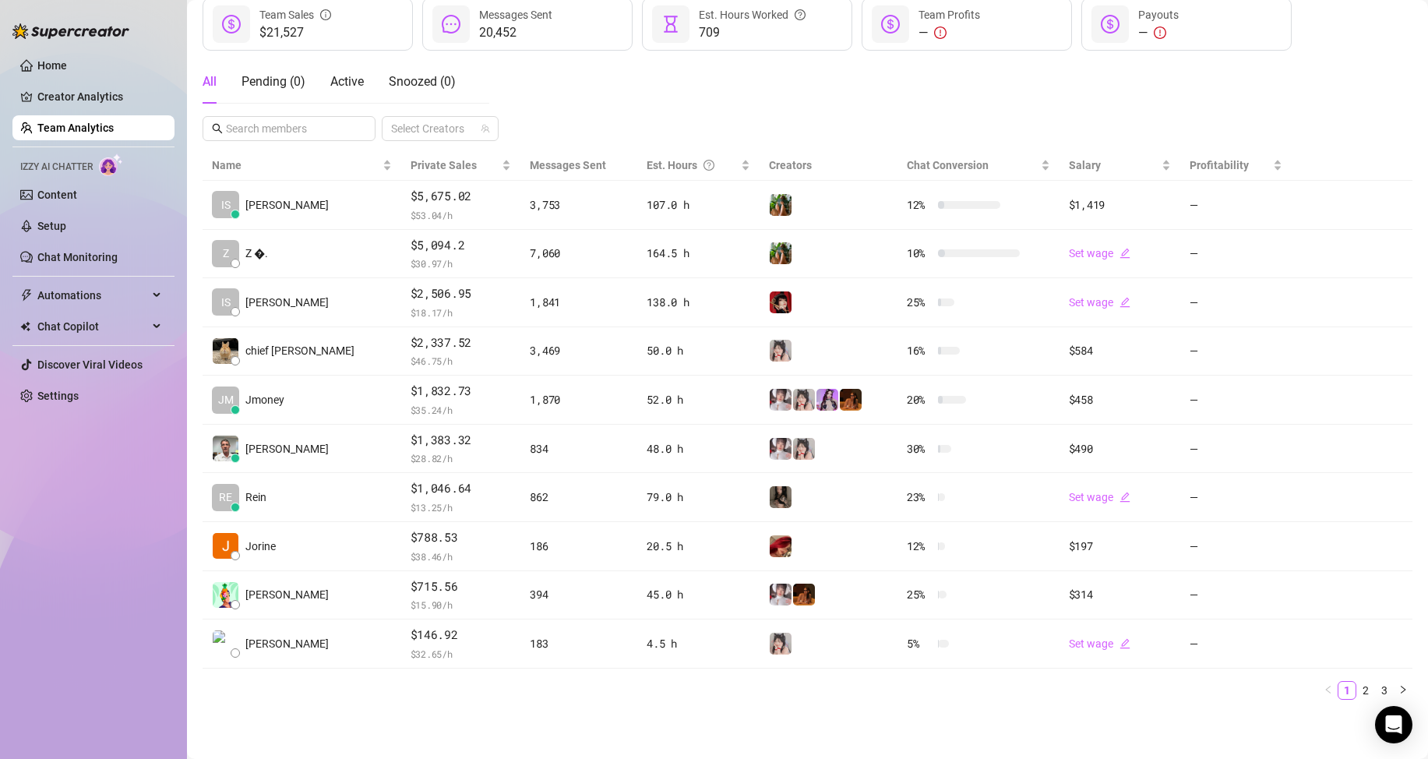
click at [99, 122] on link "Team Analytics" at bounding box center [75, 128] width 76 height 12
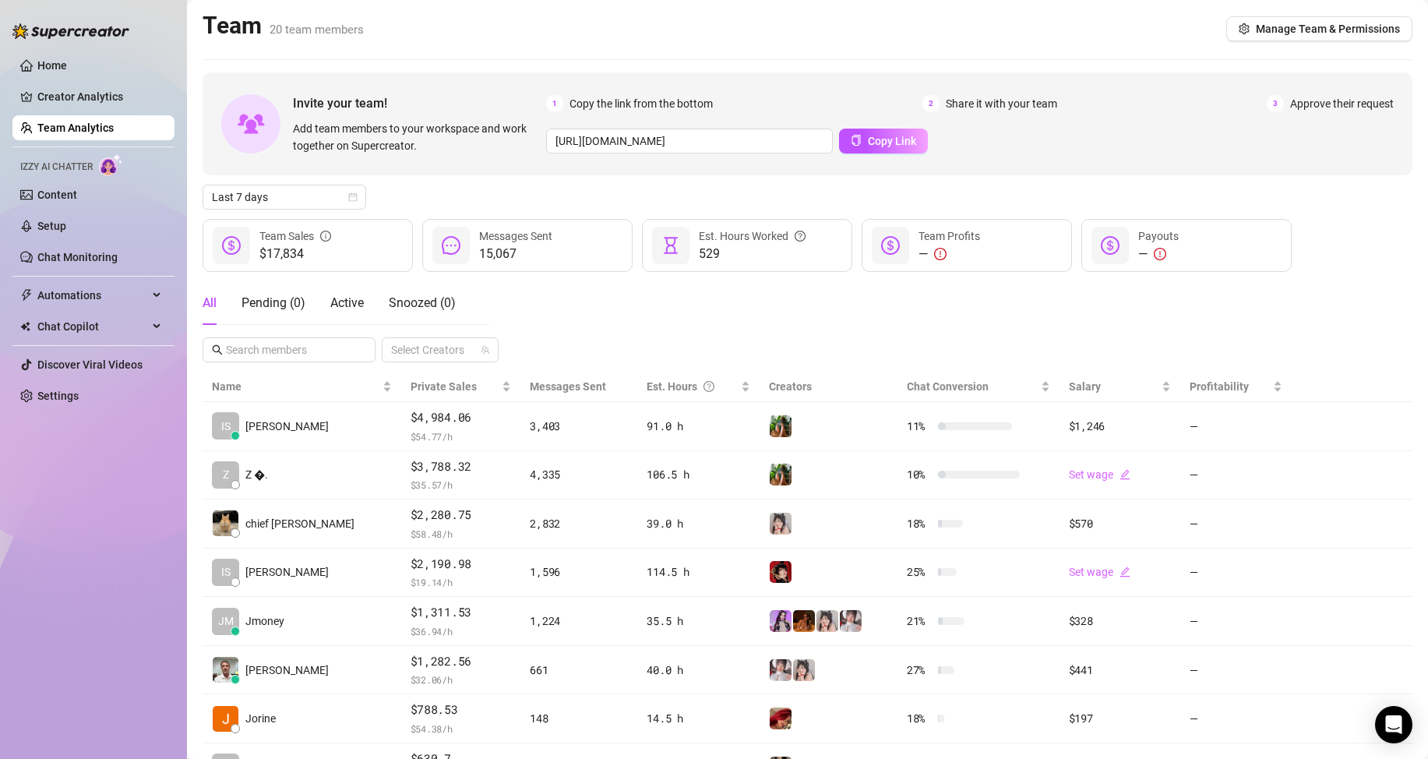
click at [90, 126] on link "Team Analytics" at bounding box center [75, 128] width 76 height 12
click at [69, 573] on div "Home Creator Analytics Team Analytics Izzy AI Chatter Content Setup Chat Monito…" at bounding box center [93, 372] width 162 height 745
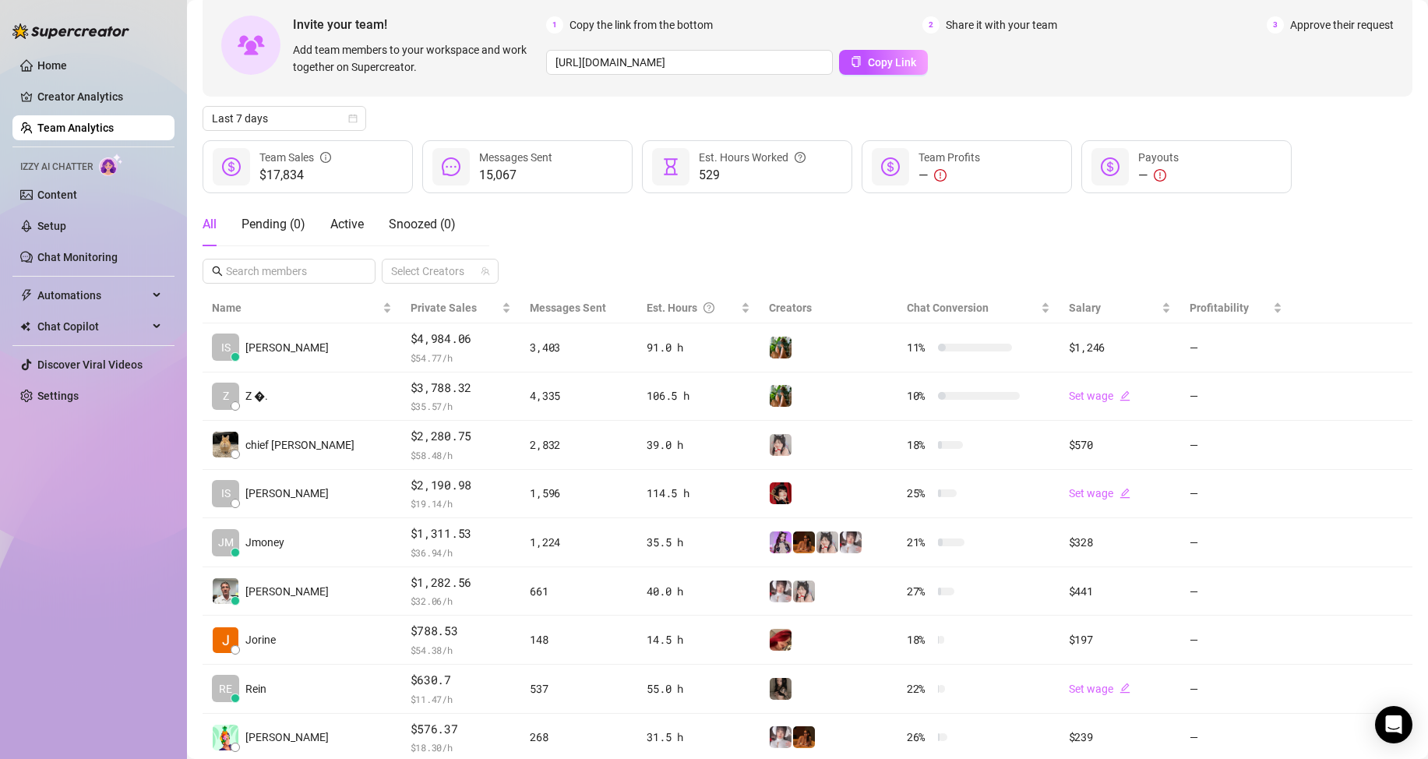
scroll to position [65, 0]
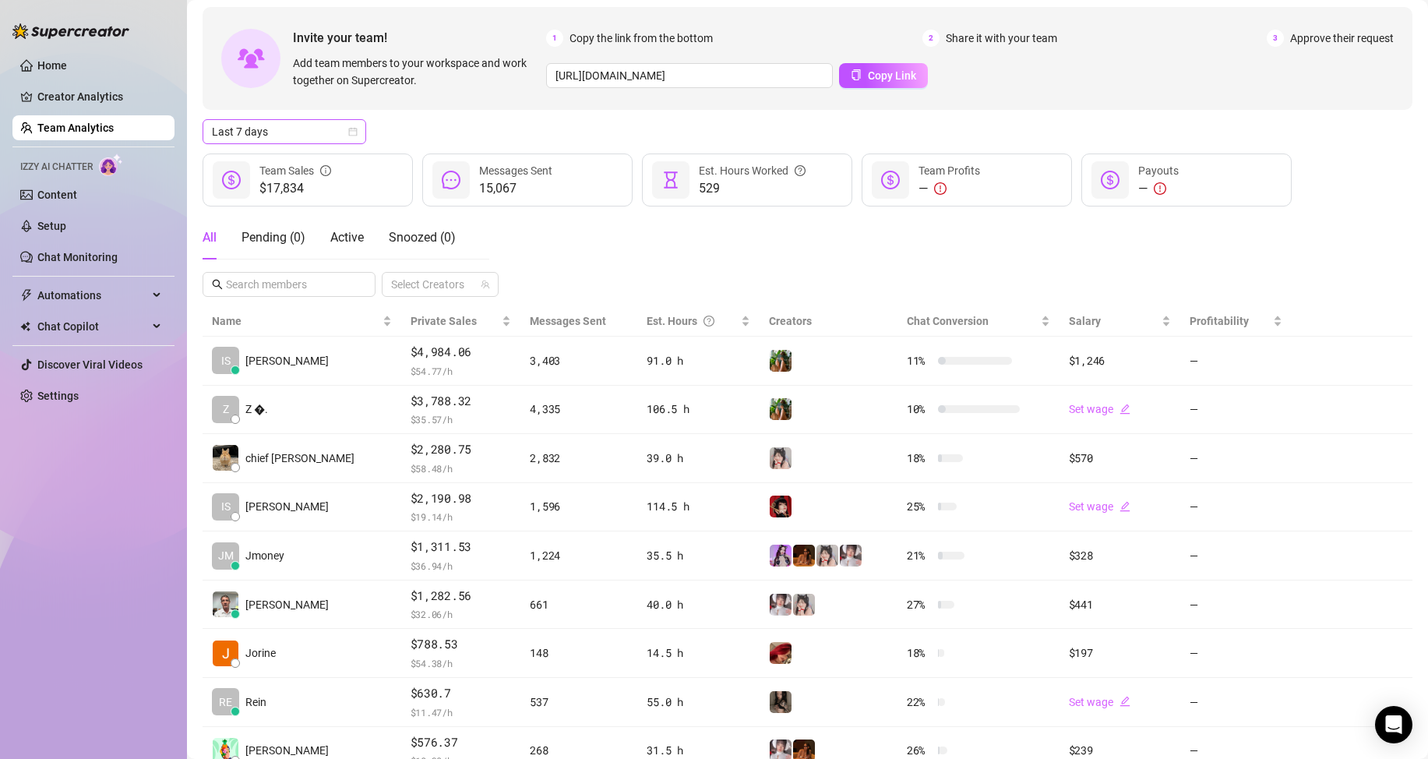
click at [347, 133] on span "Last 7 days" at bounding box center [284, 131] width 145 height 23
click at [300, 266] on div "Custom date" at bounding box center [284, 262] width 139 height 17
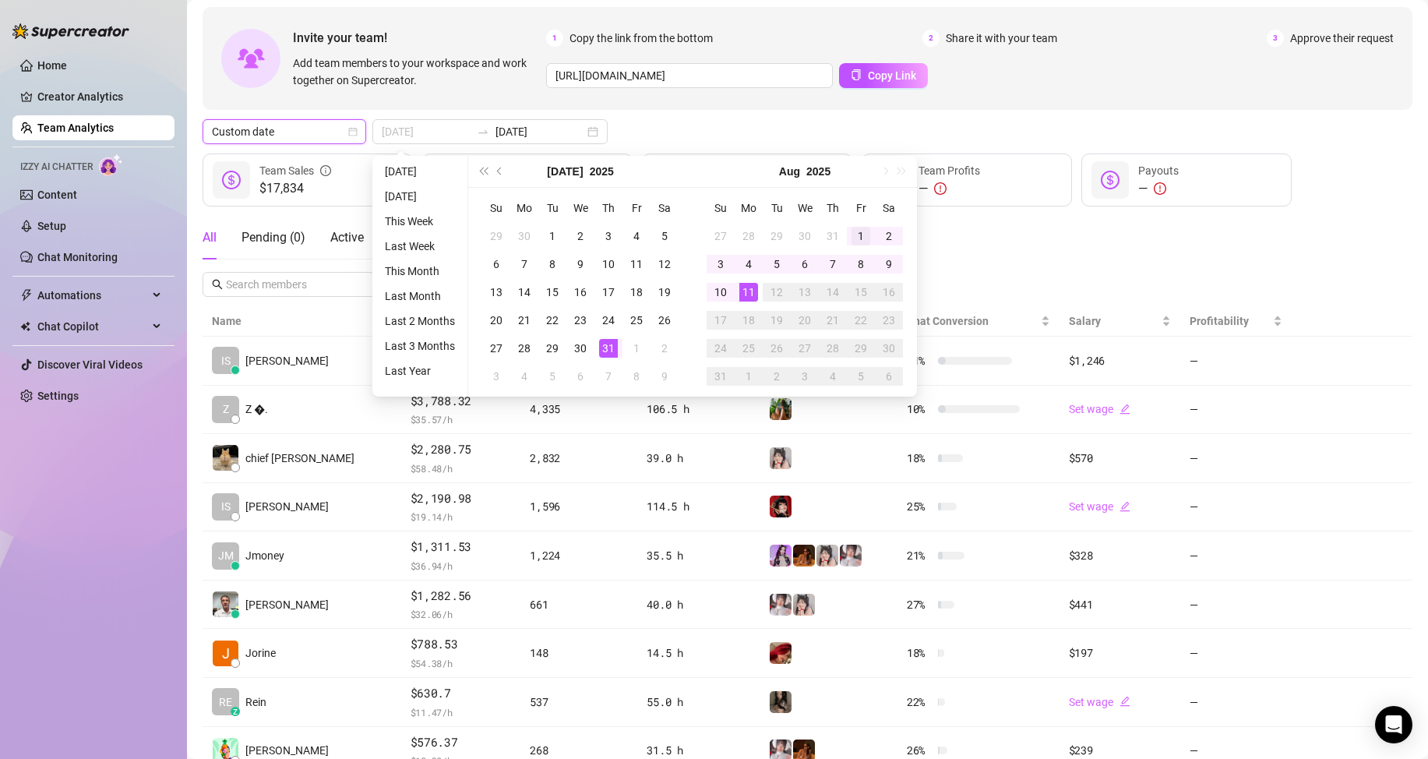
type input "[DATE]"
drag, startPoint x: 851, startPoint y: 231, endPoint x: 755, endPoint y: 274, distance: 105.3
click at [850, 231] on td "1" at bounding box center [861, 236] width 28 height 28
type input "[DATE]"
drag, startPoint x: 749, startPoint y: 291, endPoint x: 1056, endPoint y: 262, distance: 308.3
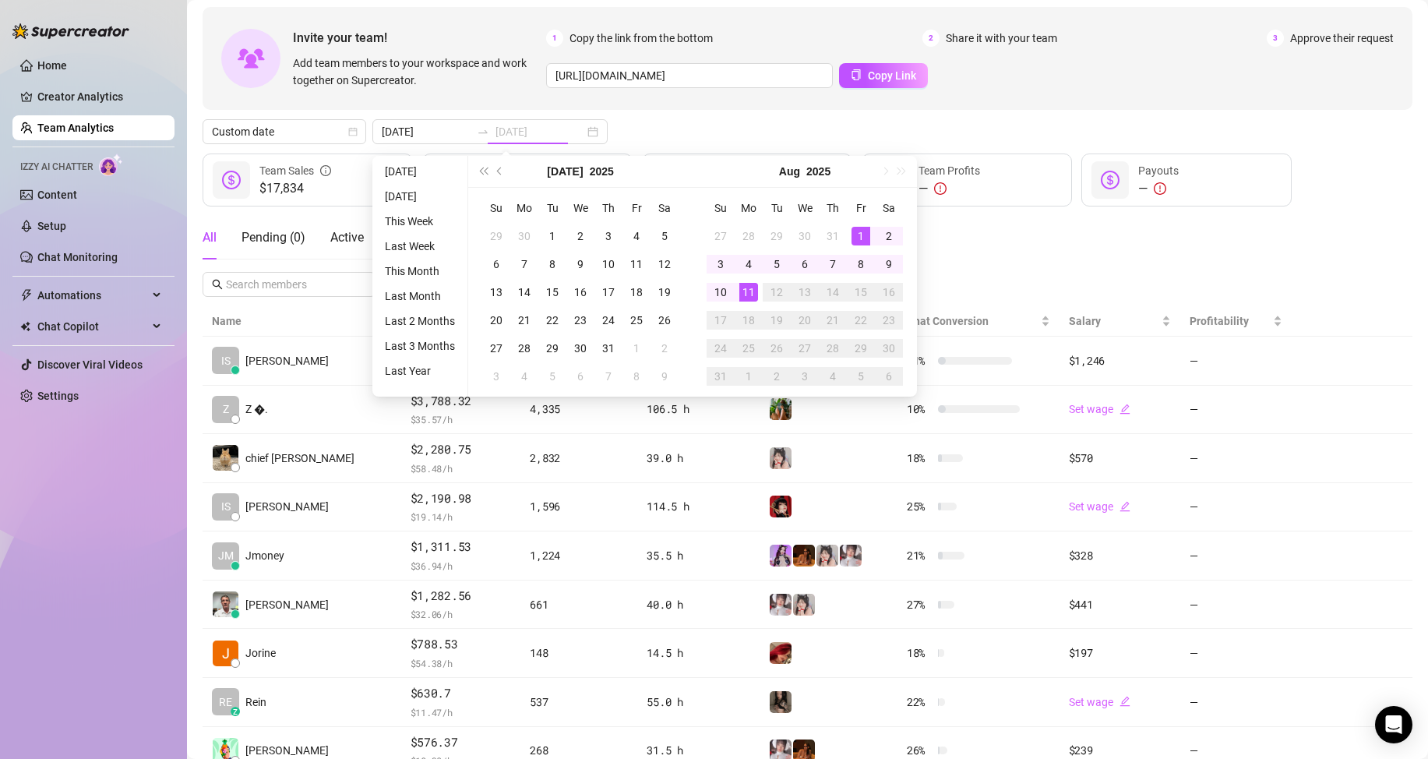
click at [753, 290] on div "11" at bounding box center [748, 292] width 19 height 19
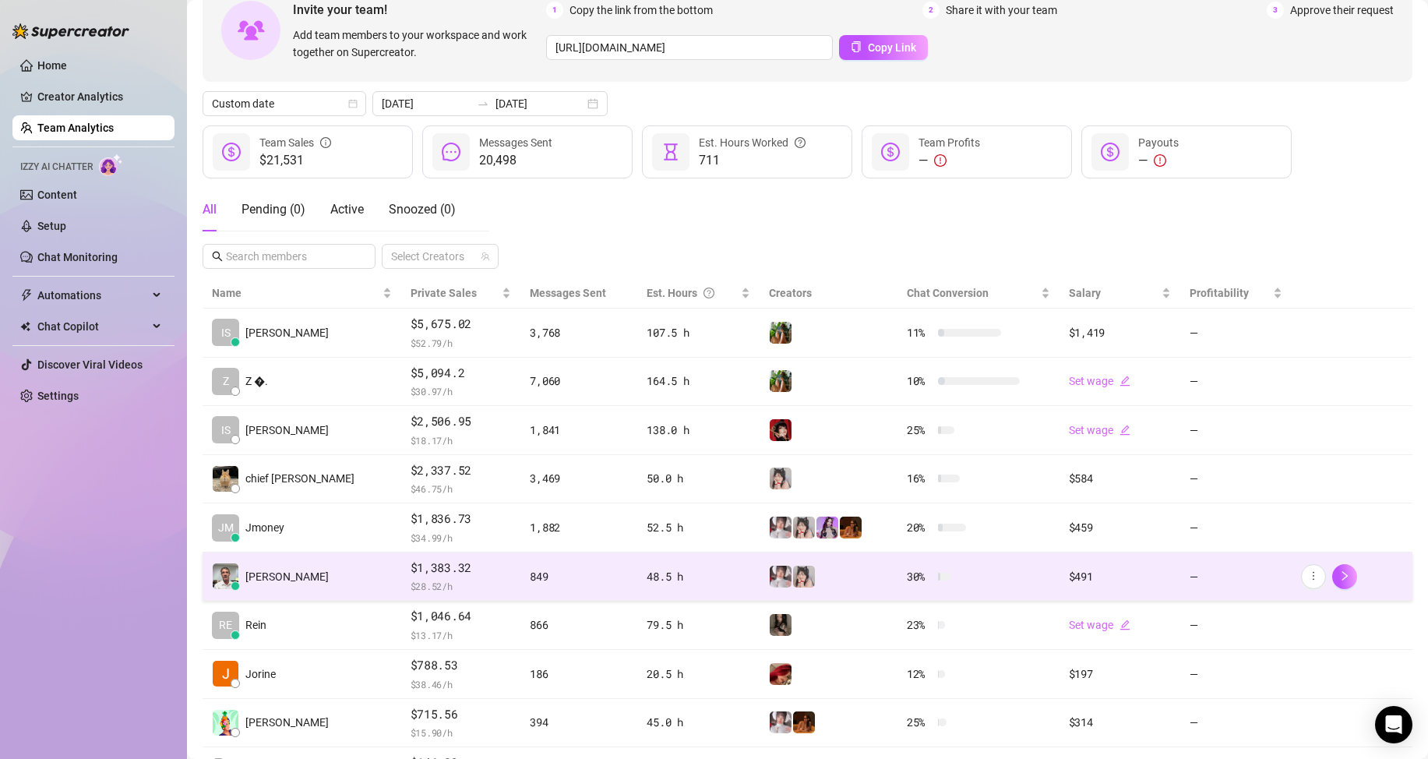
scroll to position [221, 0]
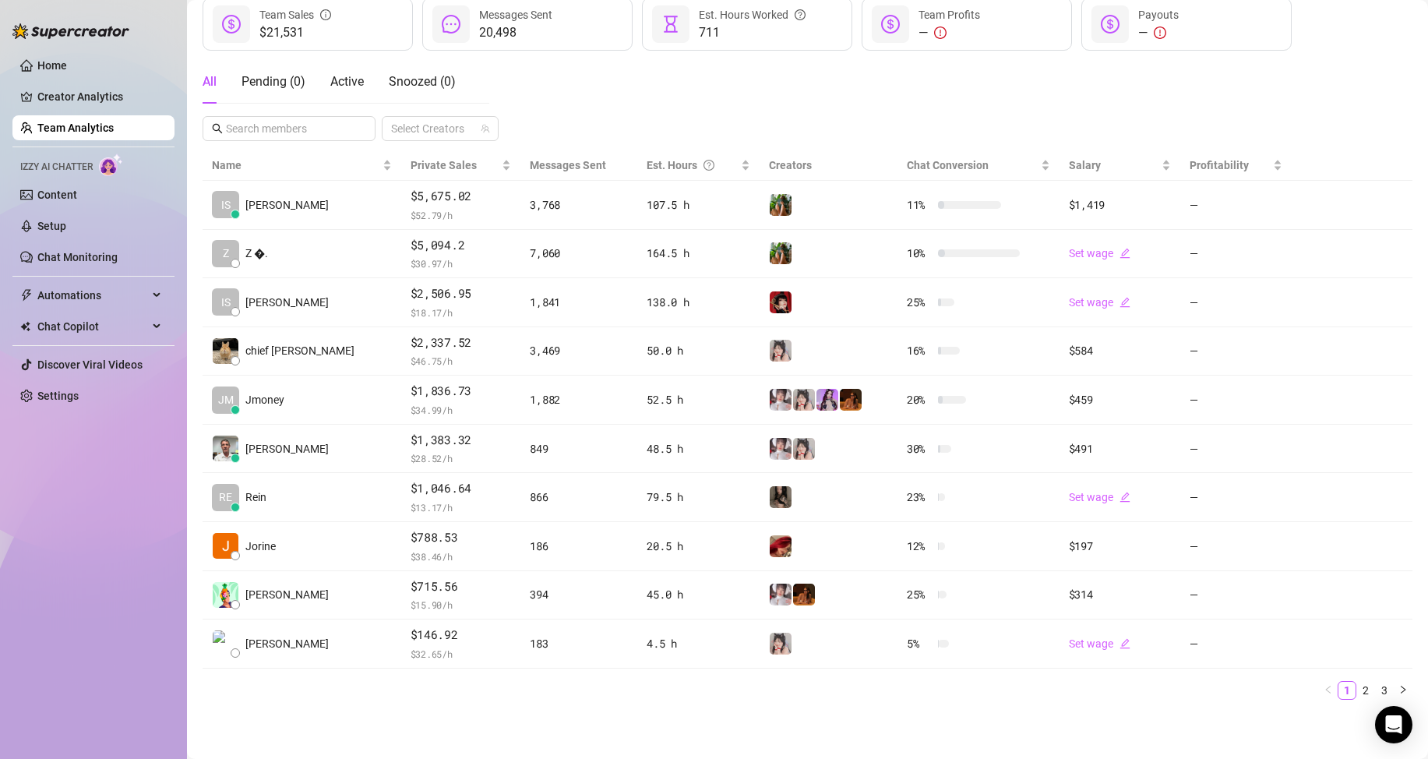
drag, startPoint x: 763, startPoint y: 735, endPoint x: 765, endPoint y: 714, distance: 21.2
click at [763, 734] on main "Team 20 team members Manage Team & Permissions Invite your team! Add team membe…" at bounding box center [807, 269] width 1241 height 980
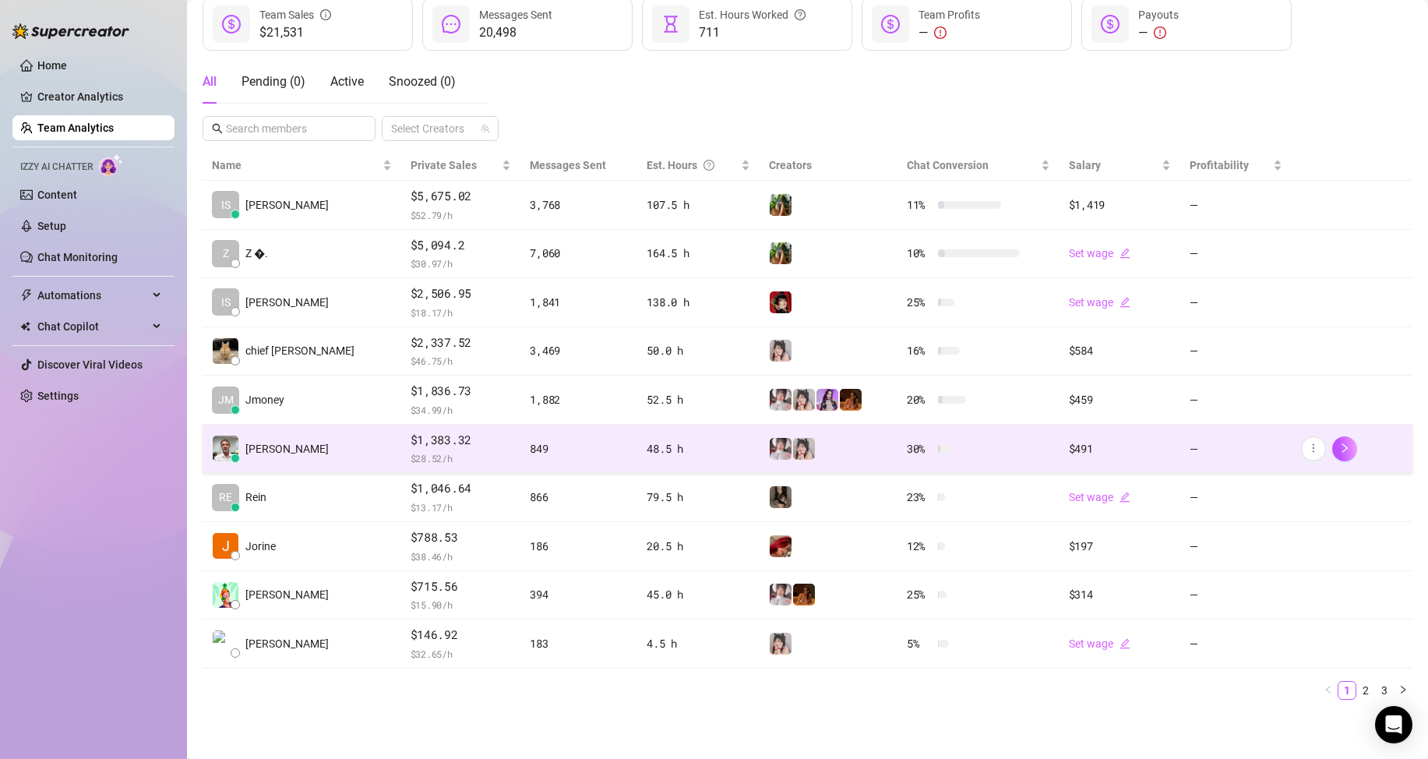
click at [305, 461] on td "[PERSON_NAME]" at bounding box center [302, 449] width 199 height 49
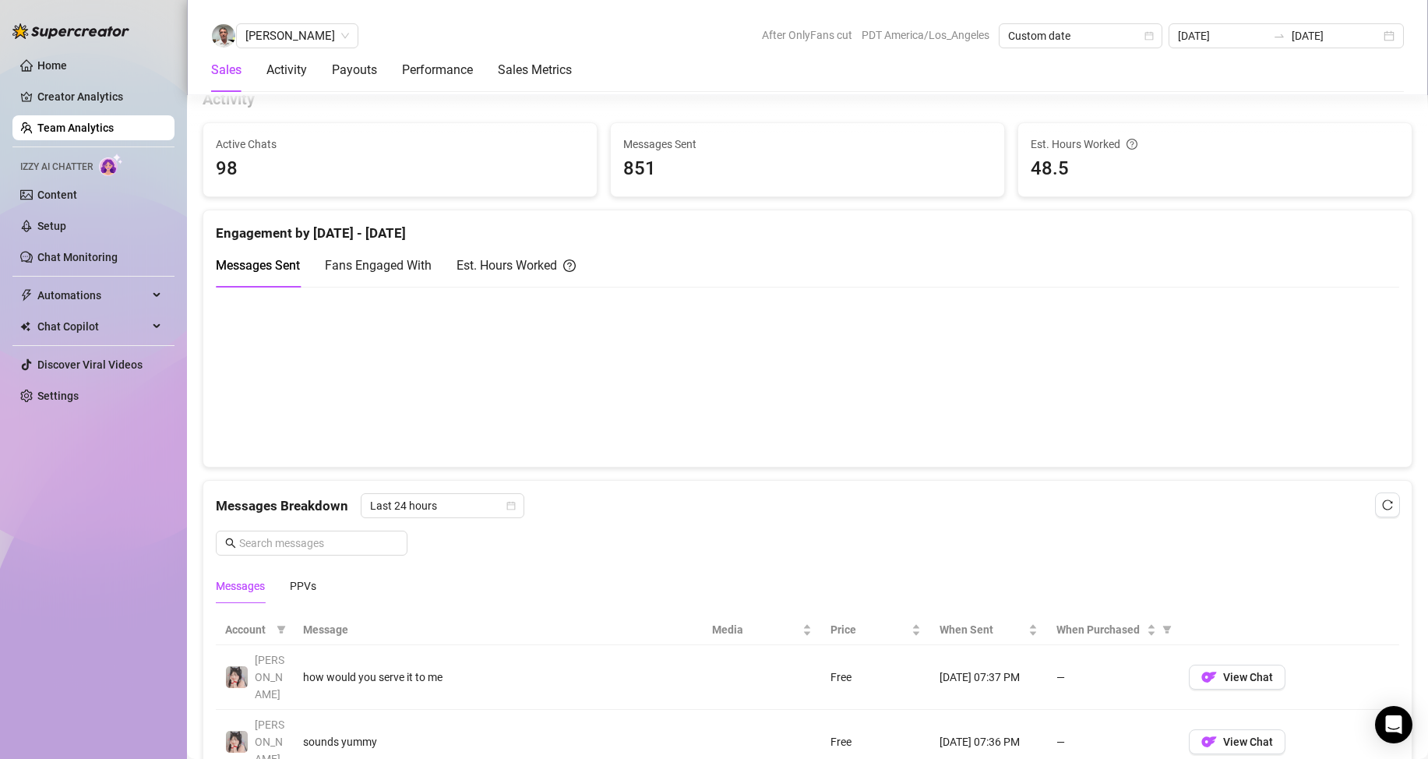
scroll to position [835, 0]
